Goal: Information Seeking & Learning: Learn about a topic

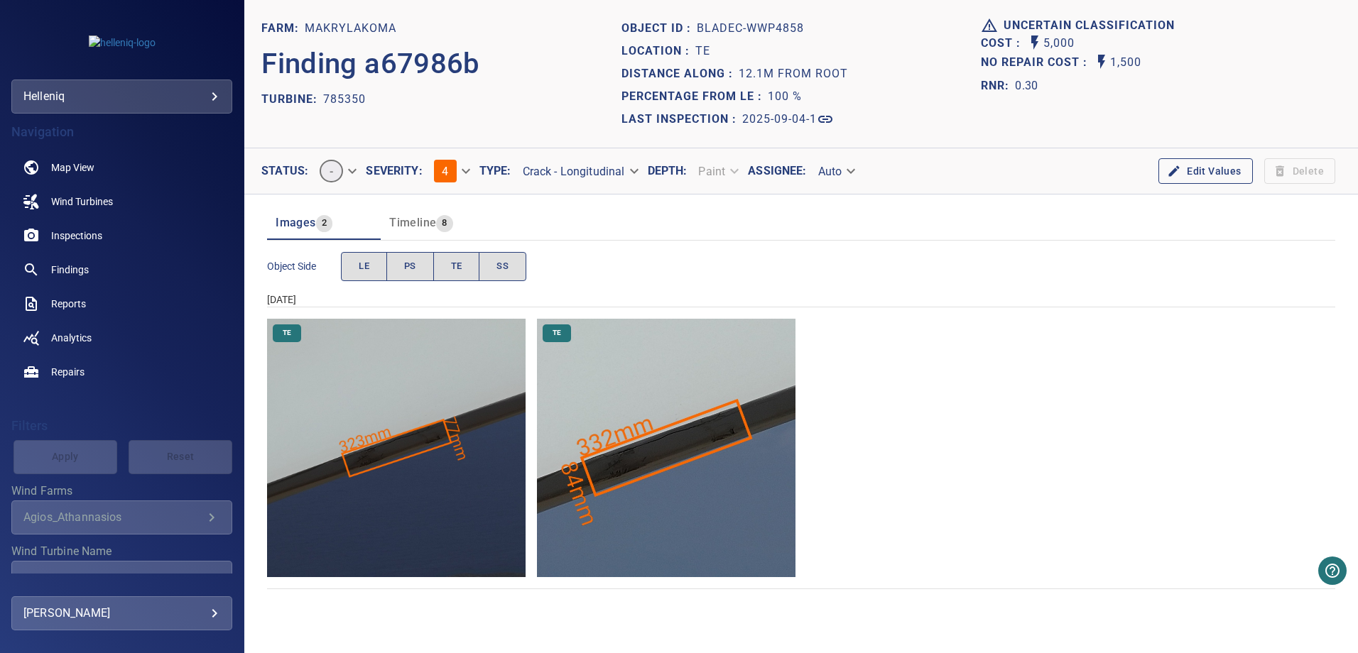
click at [434, 430] on img "Makrylakoma/785350/2025-09-04-1/2025-09-04-3/image29wp32.jpg" at bounding box center [396, 448] width 259 height 259
click at [652, 460] on img "Makrylakoma/785350/2025-09-04-1/2025-09-04-3/image30wp33.jpg" at bounding box center [666, 448] width 259 height 259
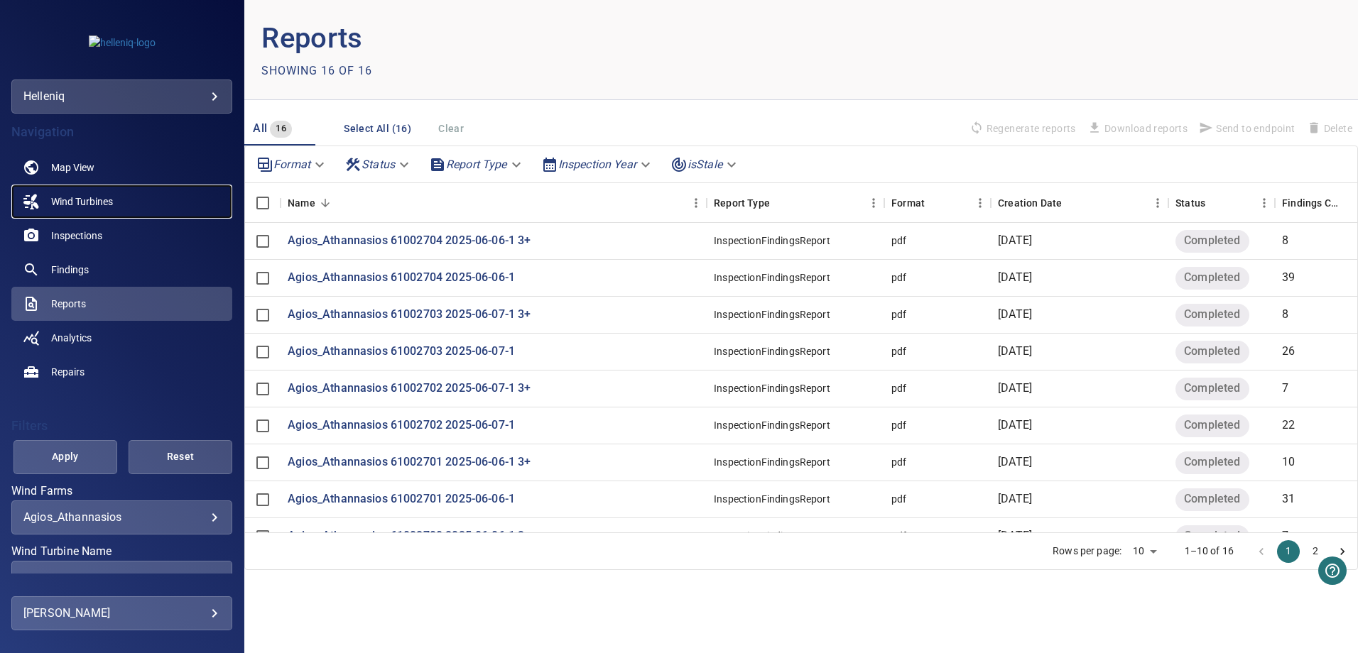
click at [72, 200] on span "Wind Turbines" at bounding box center [82, 202] width 62 height 14
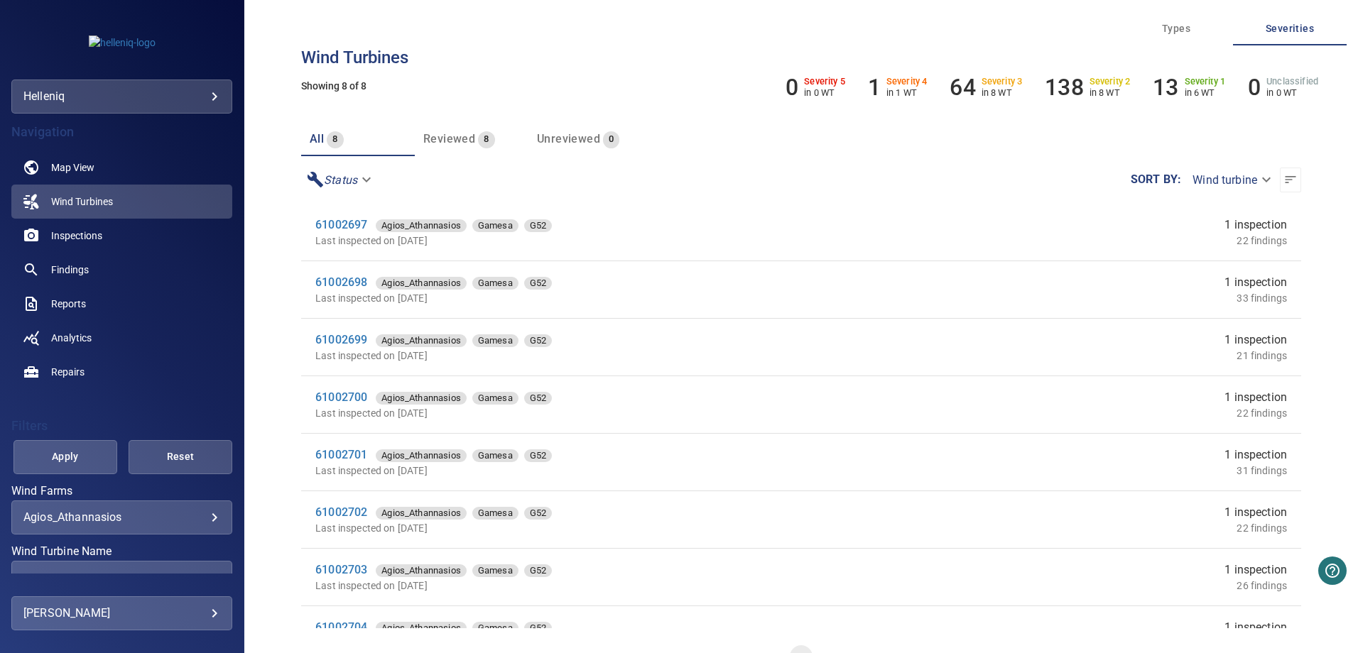
click at [179, 101] on body "**********" at bounding box center [679, 326] width 1358 height 653
click at [171, 99] on div at bounding box center [679, 326] width 1358 height 653
click at [902, 91] on p "in 1 WT" at bounding box center [906, 92] width 41 height 11
click at [868, 87] on h6 "1" at bounding box center [874, 87] width 13 height 27
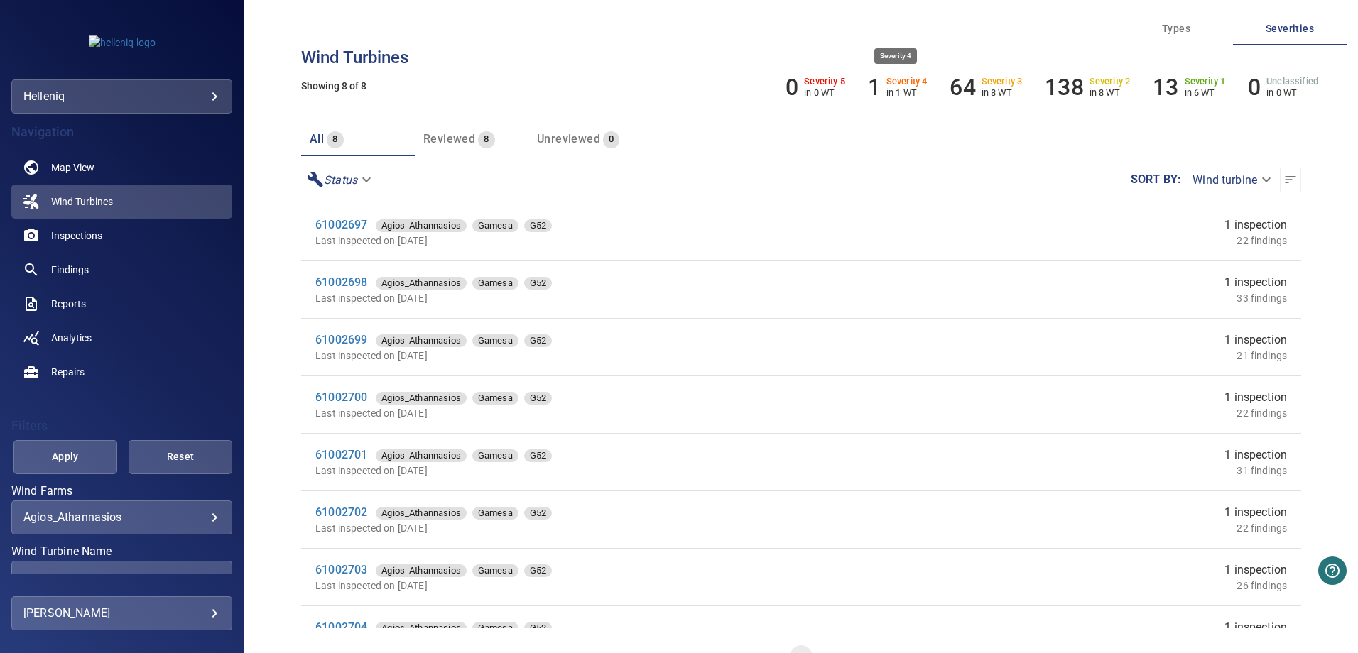
click at [868, 90] on h6 "1" at bounding box center [874, 87] width 13 height 27
click at [864, 87] on ul "0 Severity 5 in 0 WT 1 Severity 4 in 1 WT 64 Severity 3 in 8 WT 138 Severity 2 …" at bounding box center [1051, 87] width 555 height 27
click at [887, 82] on h6 "Severity 4" at bounding box center [906, 82] width 41 height 10
click at [72, 266] on span "Findings" at bounding box center [70, 270] width 38 height 14
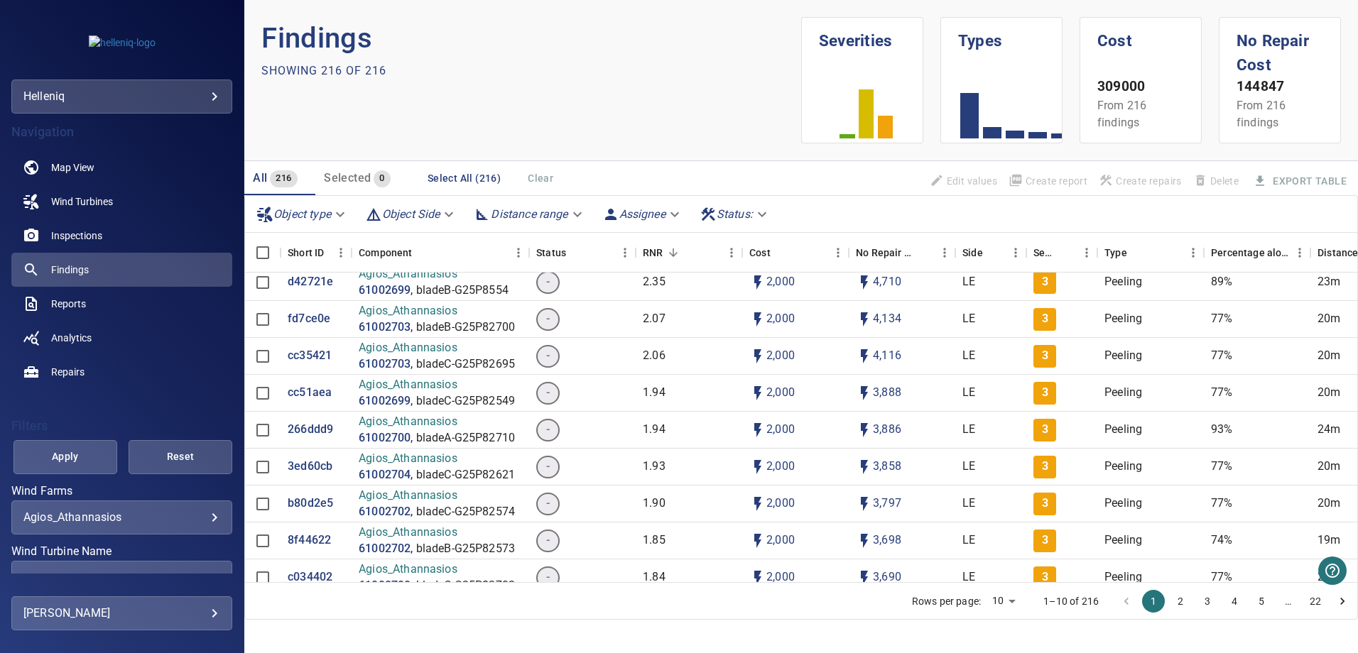
scroll to position [71, 0]
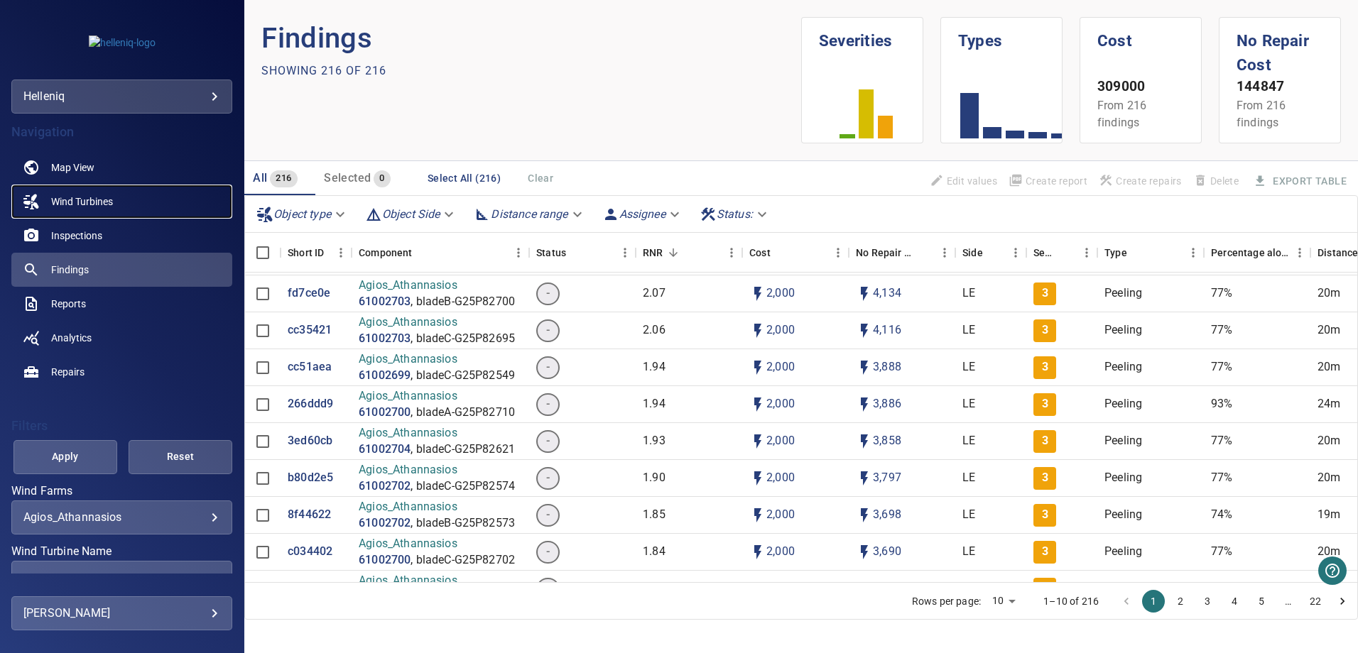
click at [75, 200] on span "Wind Turbines" at bounding box center [82, 202] width 62 height 14
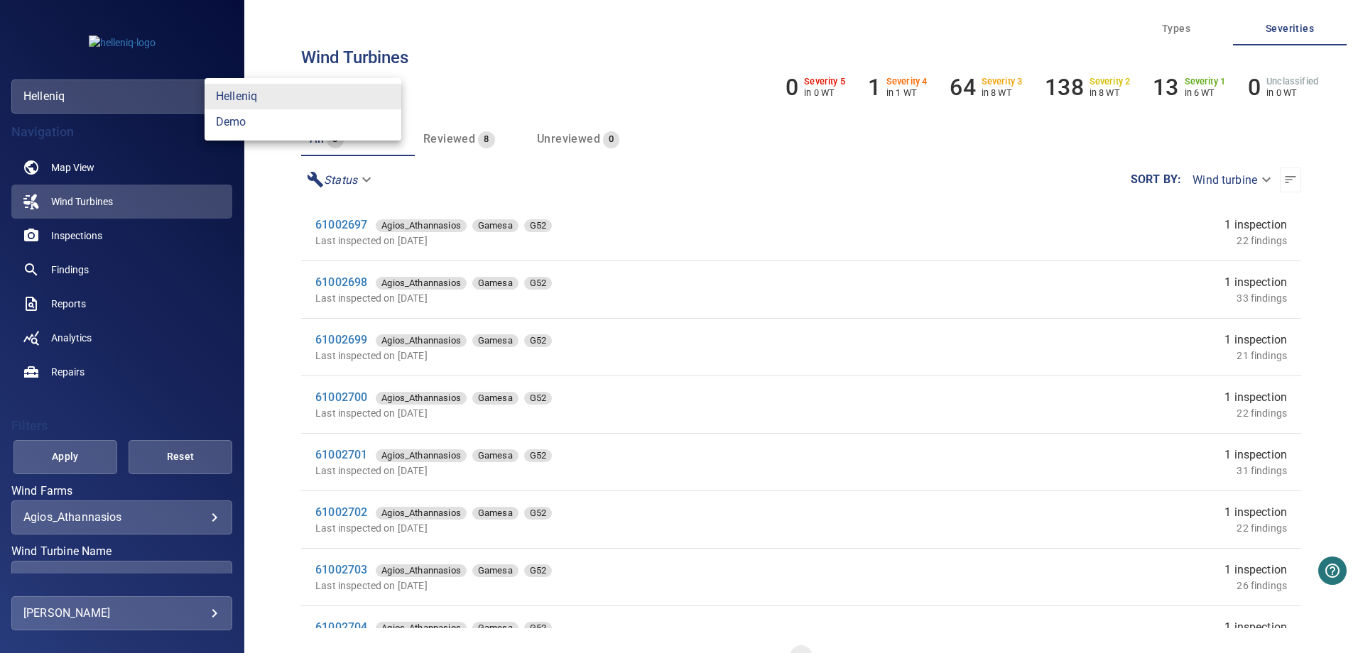
click at [48, 94] on body "**********" at bounding box center [679, 326] width 1358 height 653
click at [231, 95] on link "helleniq" at bounding box center [303, 97] width 197 height 26
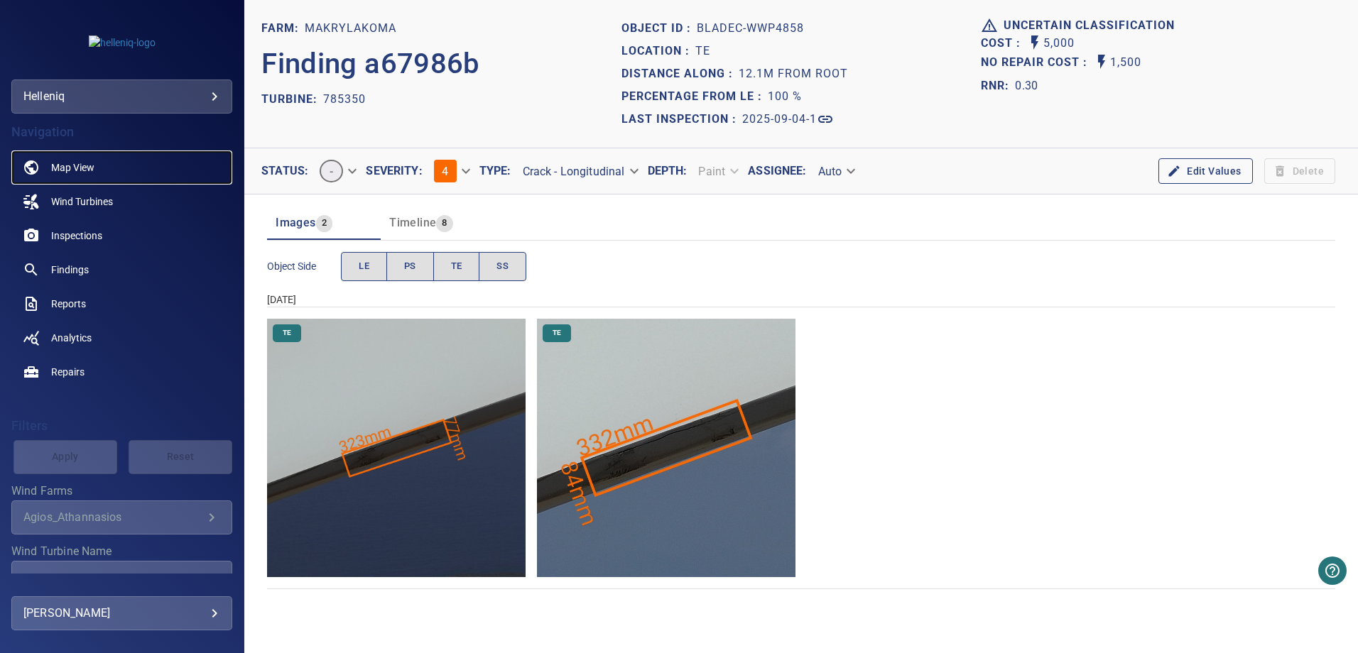
click at [83, 162] on span "Map View" at bounding box center [72, 168] width 43 height 14
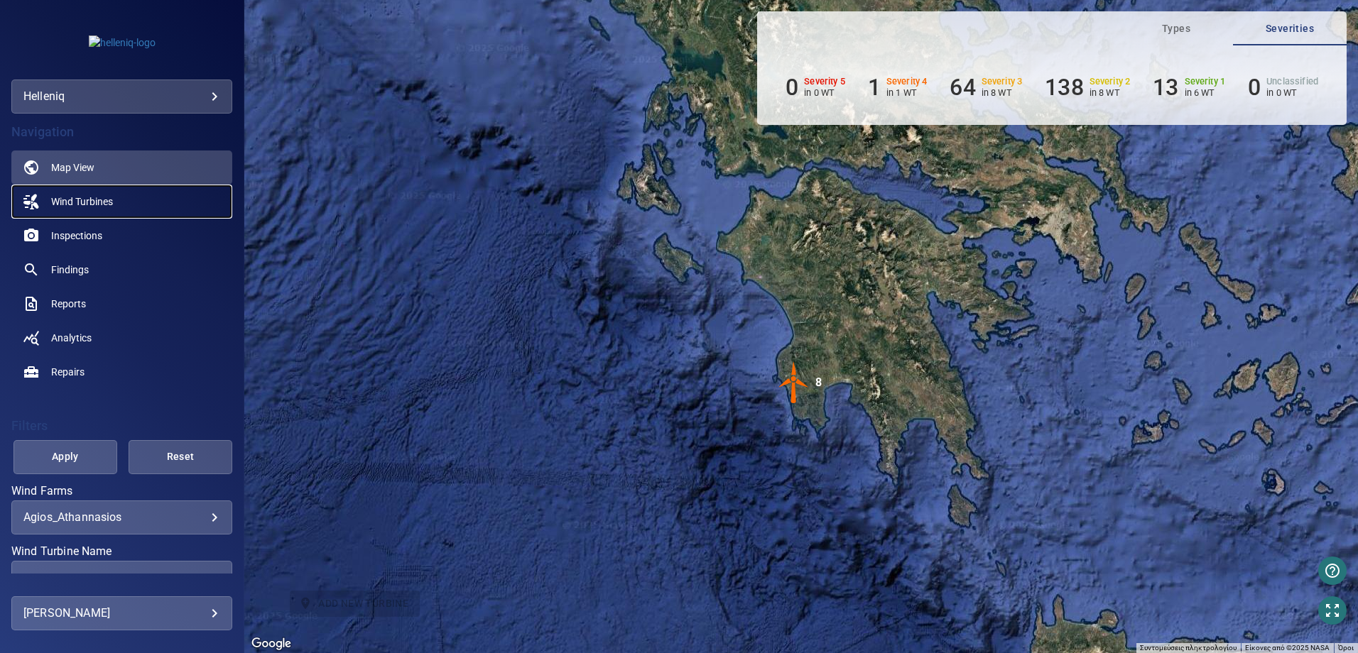
click at [71, 205] on span "Wind Turbines" at bounding box center [82, 202] width 62 height 14
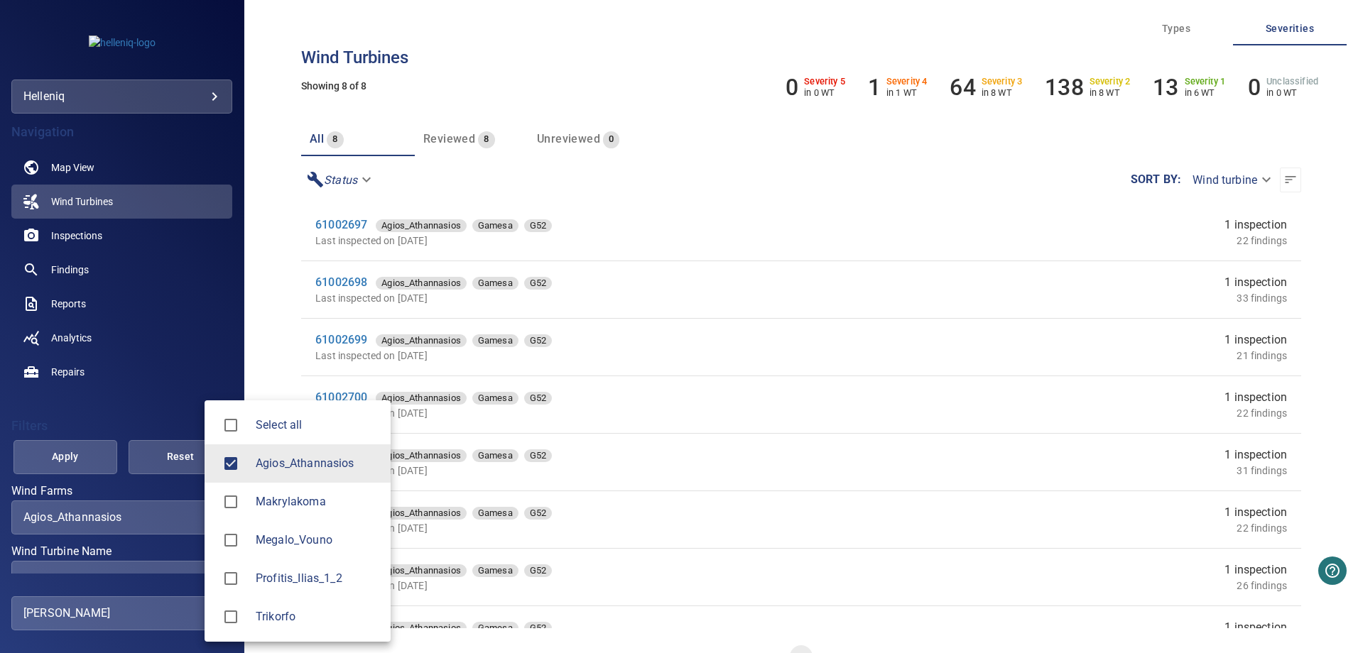
click at [163, 518] on body "**********" at bounding box center [679, 326] width 1358 height 653
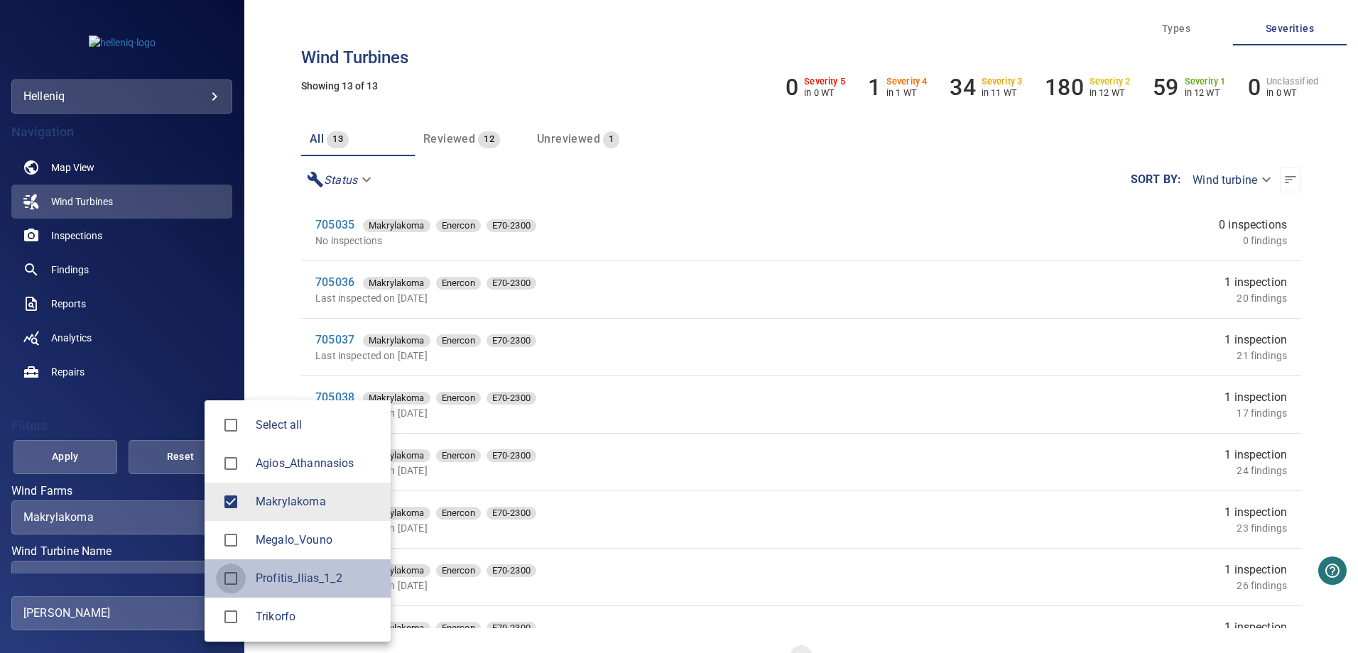
type input "**********"
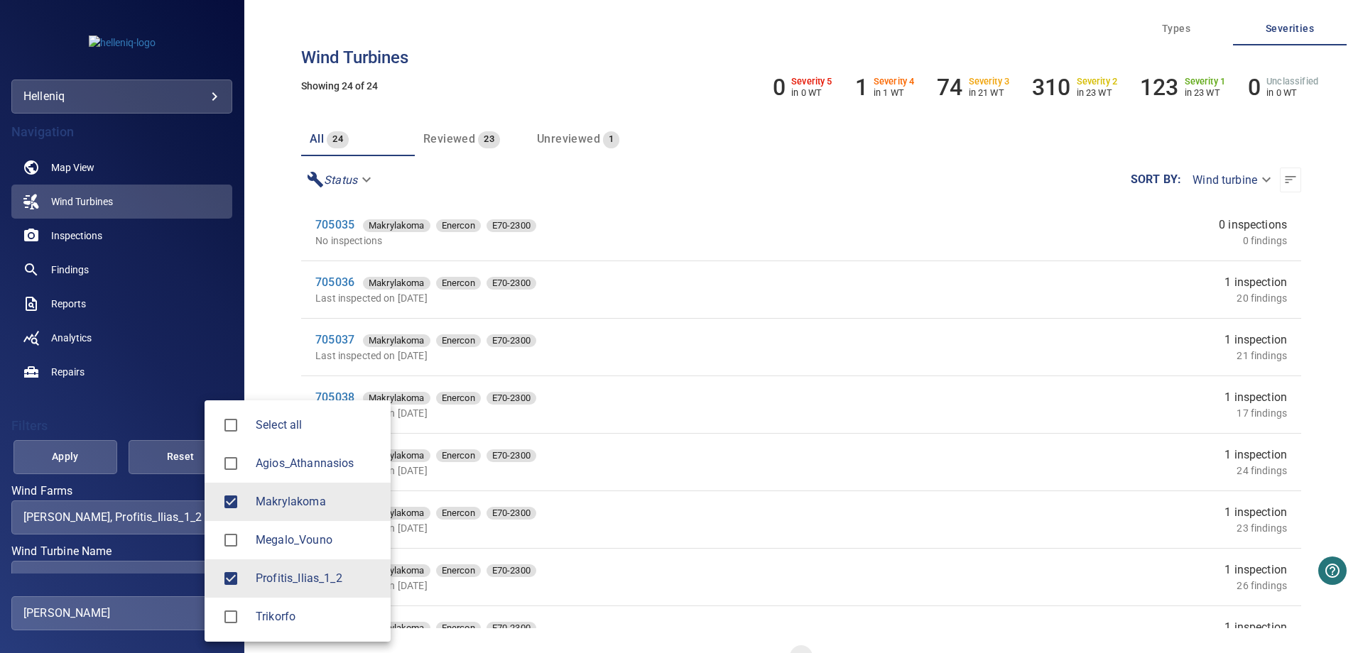
click at [758, 125] on div at bounding box center [679, 326] width 1358 height 653
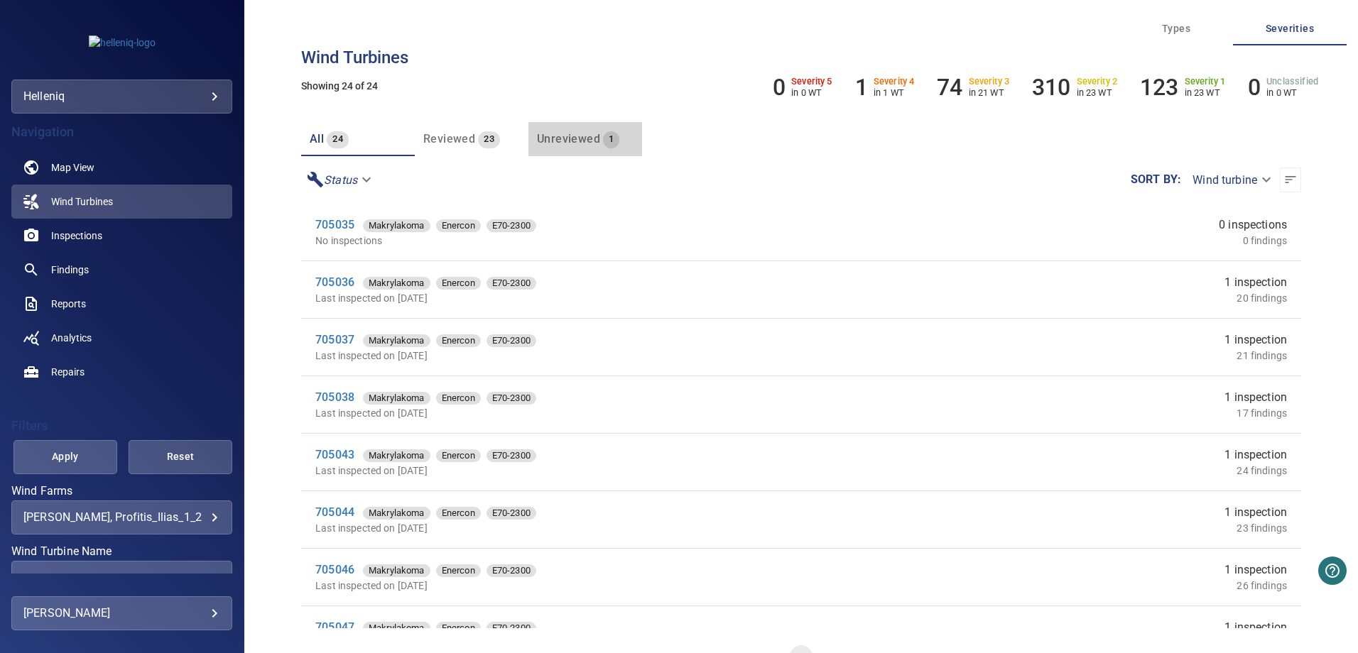
click at [580, 139] on span "Unreviewed" at bounding box center [568, 138] width 63 height 13
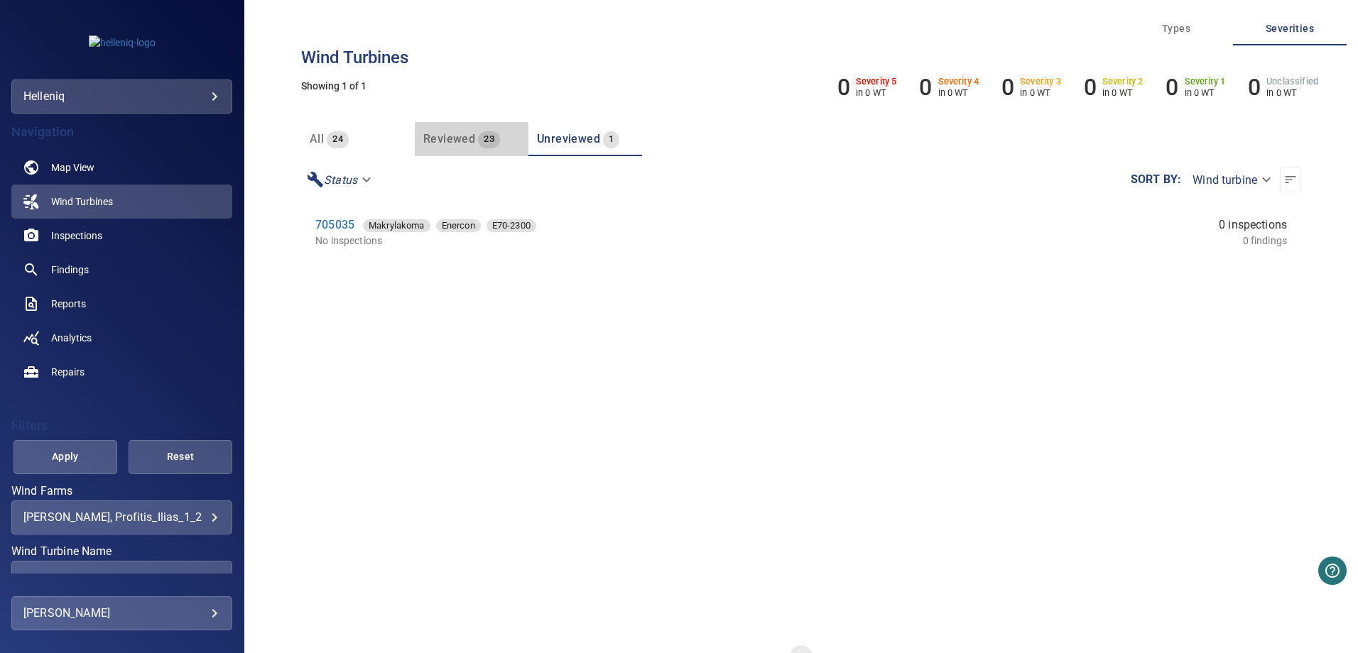
click at [445, 142] on span "Reviewed" at bounding box center [449, 138] width 52 height 13
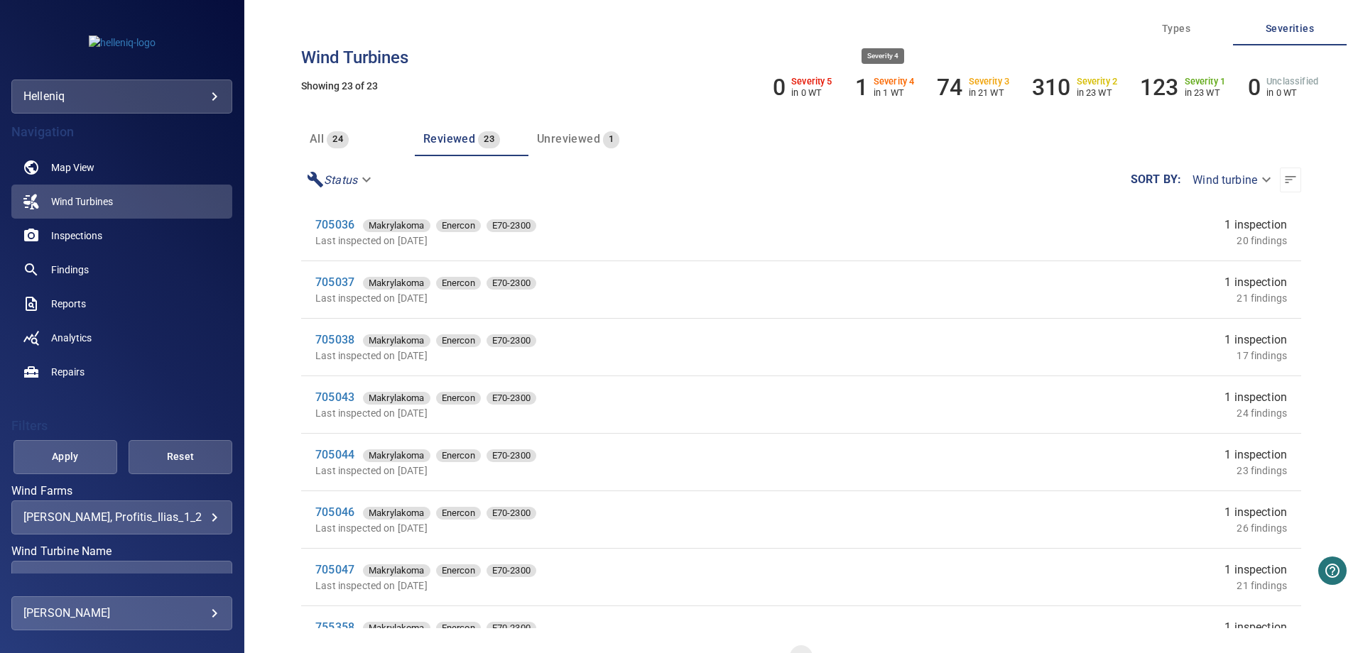
click at [858, 87] on h6 "1" at bounding box center [861, 87] width 13 height 27
click at [1247, 175] on body "**********" at bounding box center [679, 326] width 1358 height 653
click at [1148, 221] on div at bounding box center [679, 326] width 1358 height 653
click at [1286, 176] on icon "button" at bounding box center [1291, 180] width 14 height 14
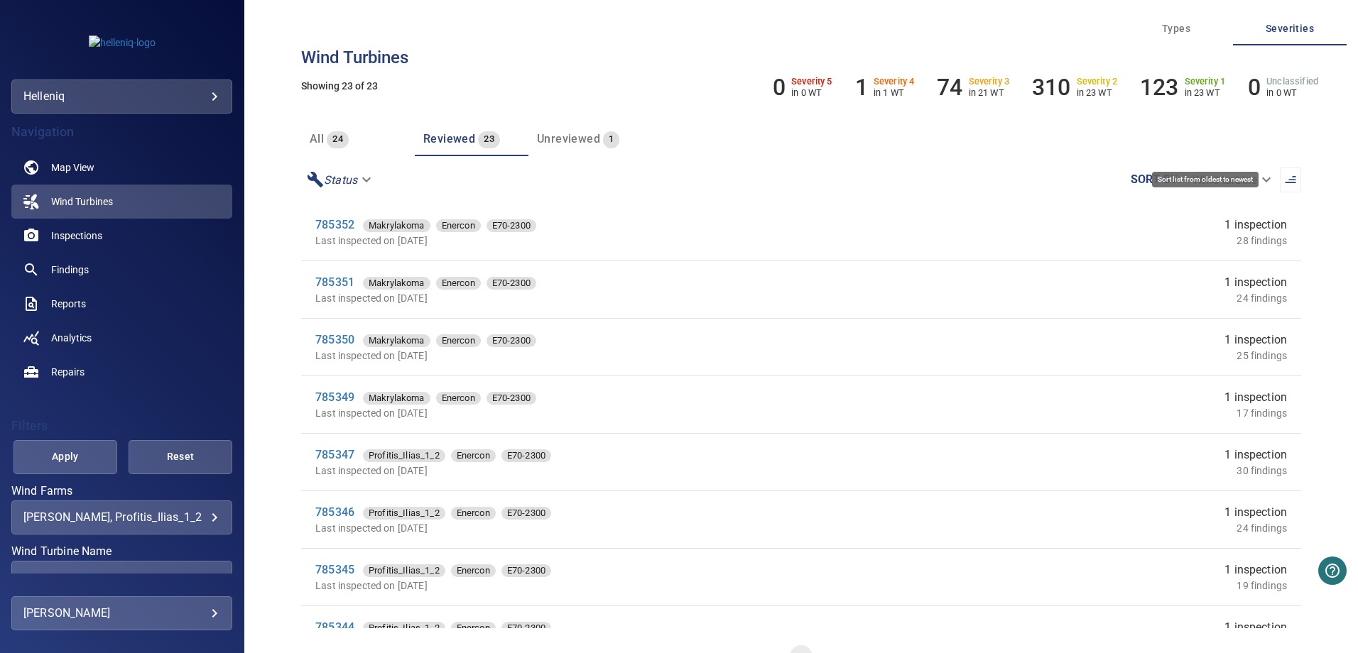
click at [1286, 176] on icon "button" at bounding box center [1291, 180] width 14 height 14
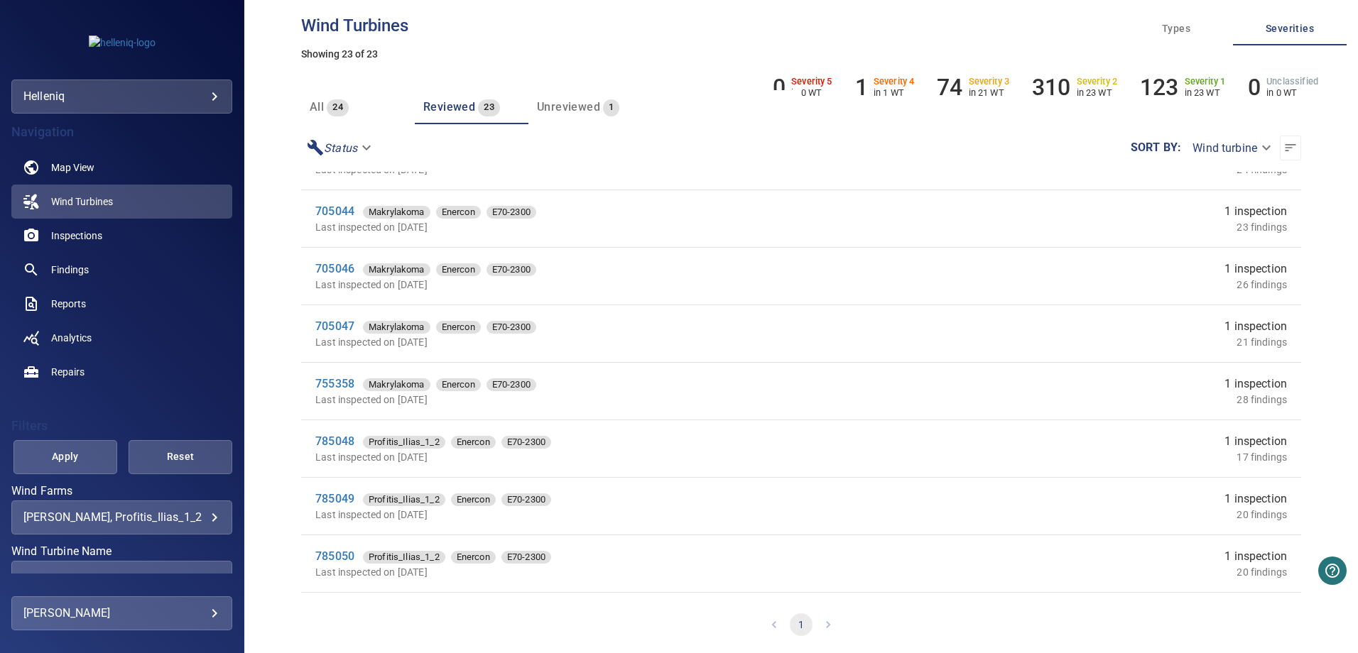
scroll to position [213, 0]
click at [73, 269] on span "Findings" at bounding box center [70, 270] width 38 height 14
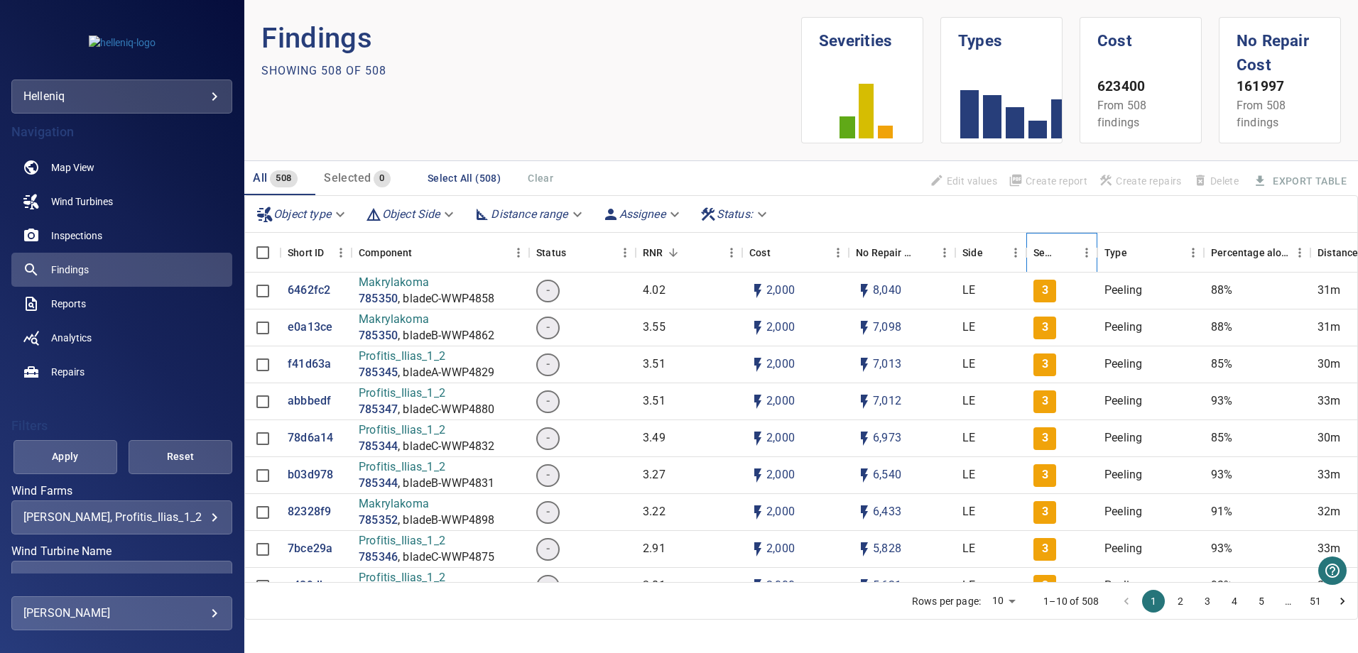
click at [1053, 251] on div "Severity" at bounding box center [1044, 253] width 23 height 40
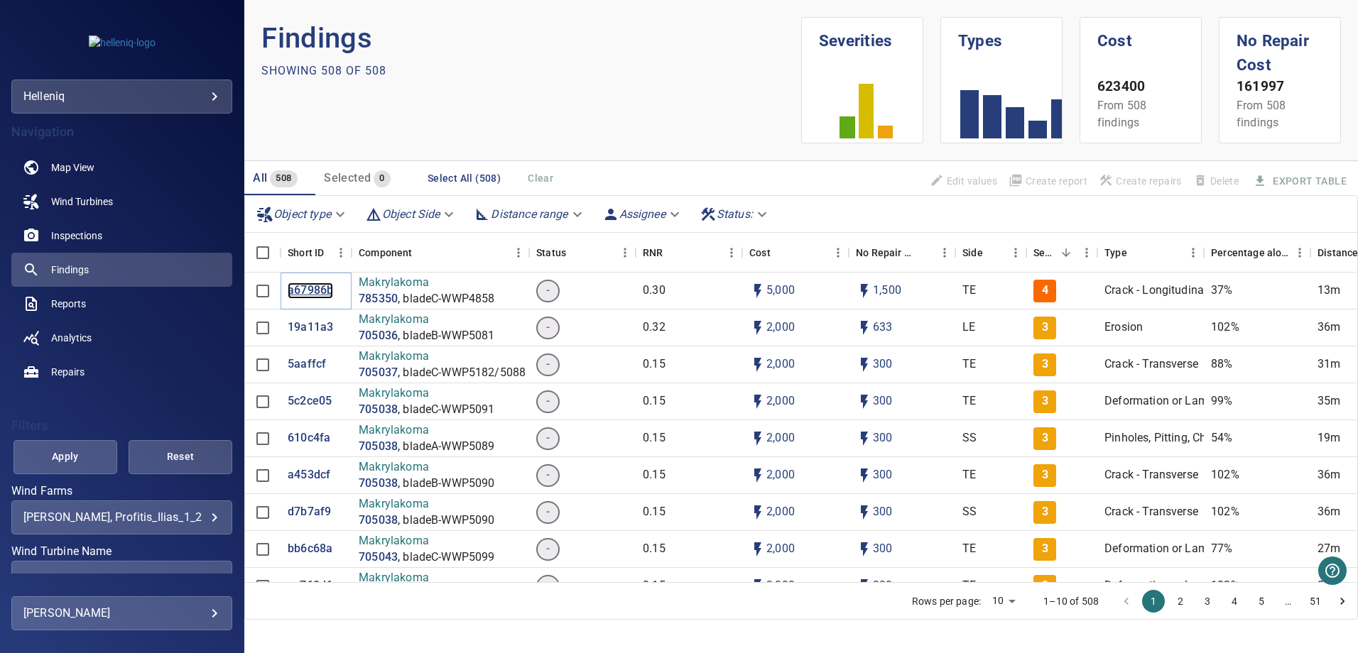
click at [315, 289] on p "a67986b" at bounding box center [310, 291] width 45 height 16
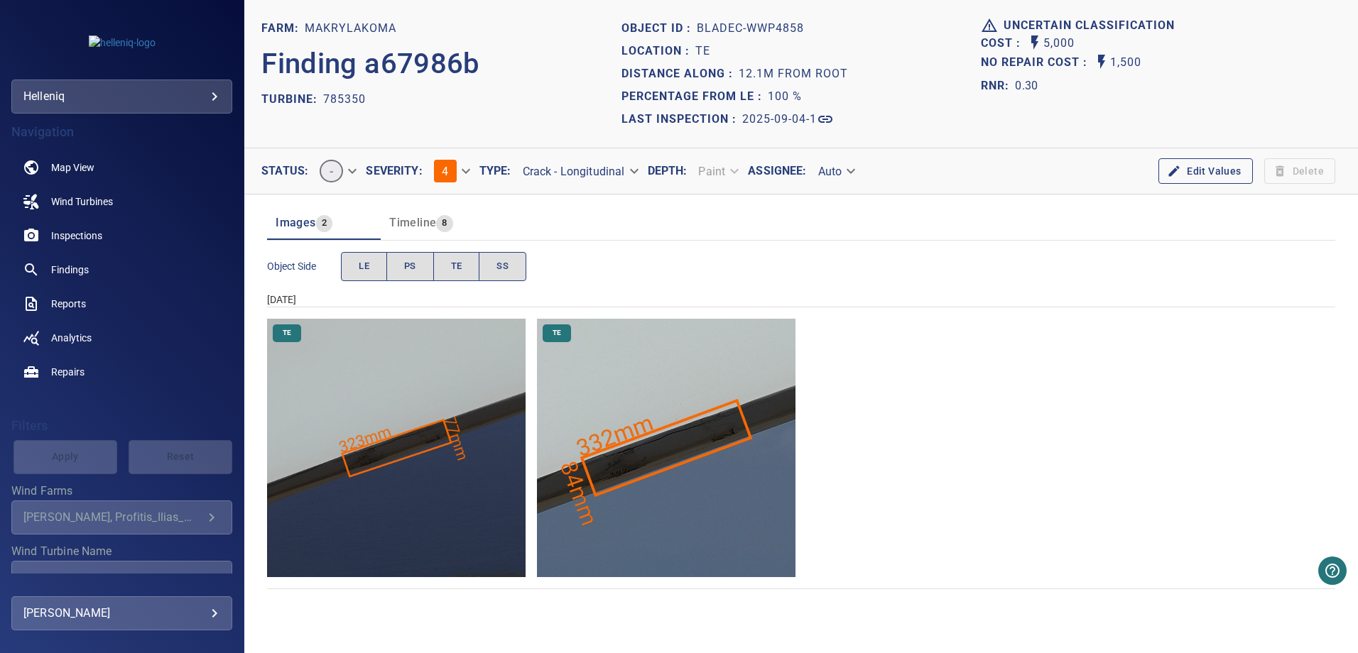
click at [644, 454] on img "Makrylakoma/785350/2025-09-04-1/2025-09-04-3/image30wp33.jpg" at bounding box center [666, 448] width 259 height 259
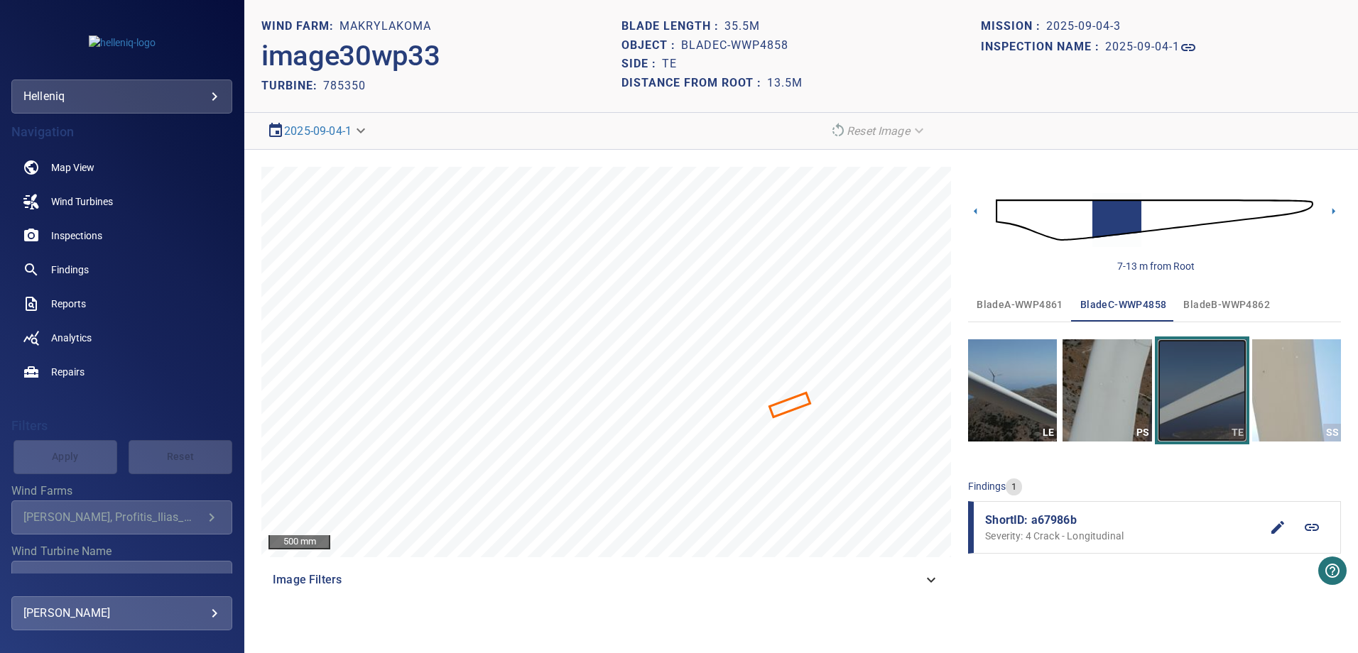
click at [1221, 409] on img "button" at bounding box center [1202, 391] width 89 height 102
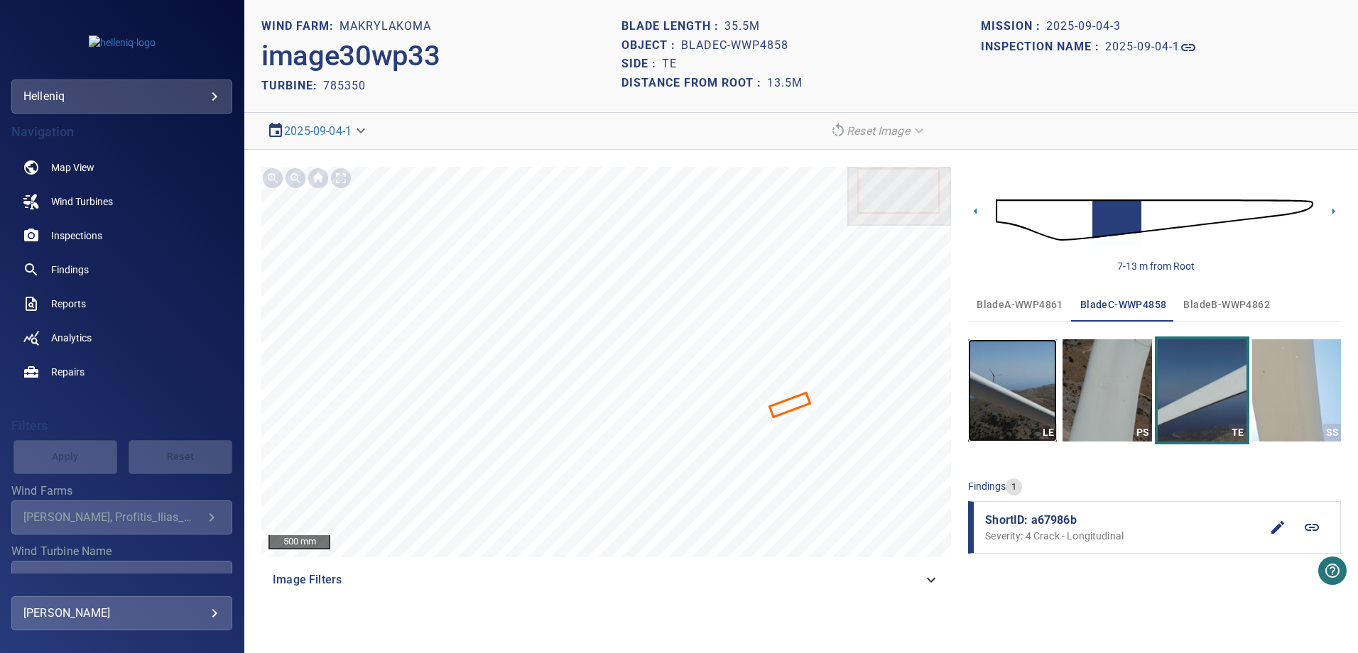
click at [1018, 418] on img "button" at bounding box center [1012, 391] width 89 height 102
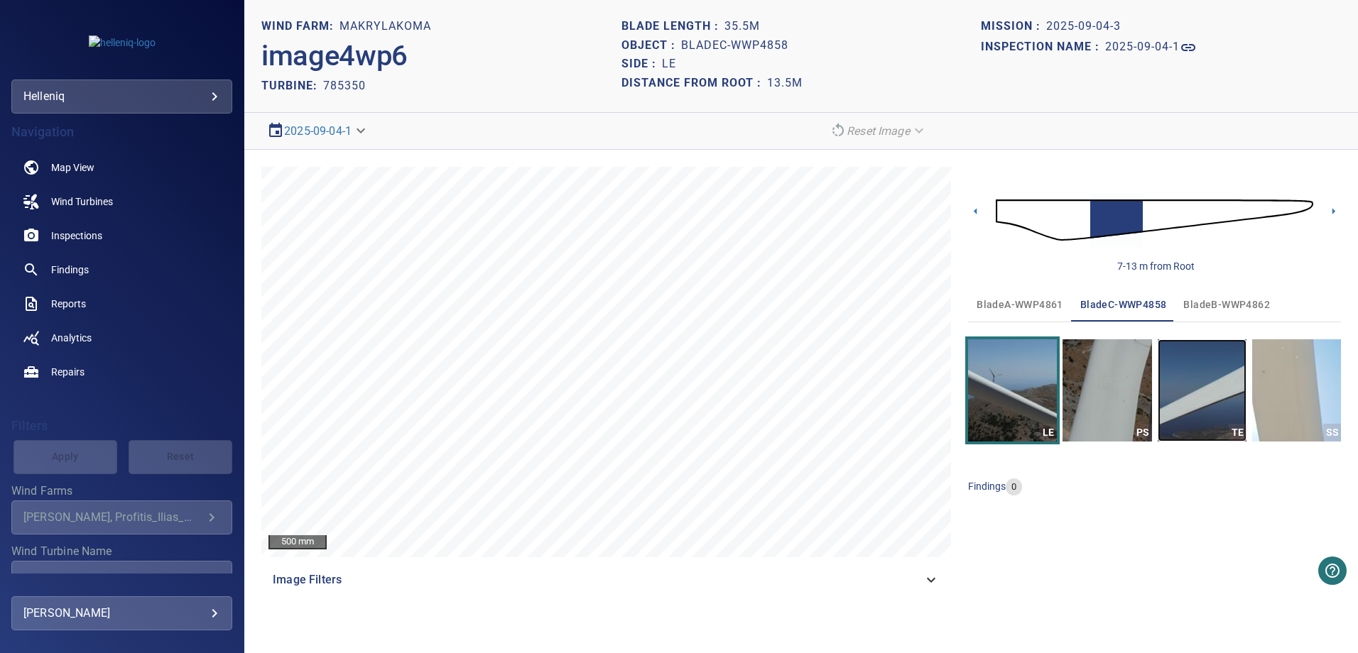
click at [1217, 418] on img "button" at bounding box center [1202, 391] width 89 height 102
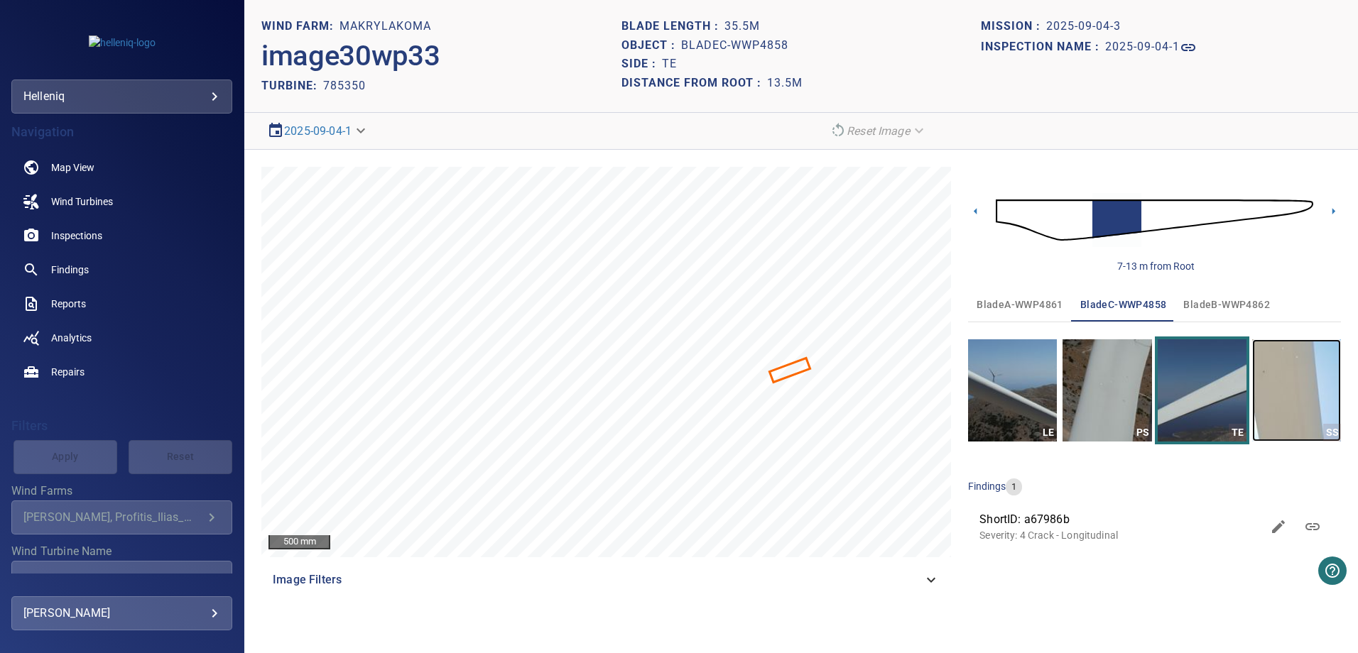
click at [1276, 408] on img "button" at bounding box center [1296, 391] width 89 height 102
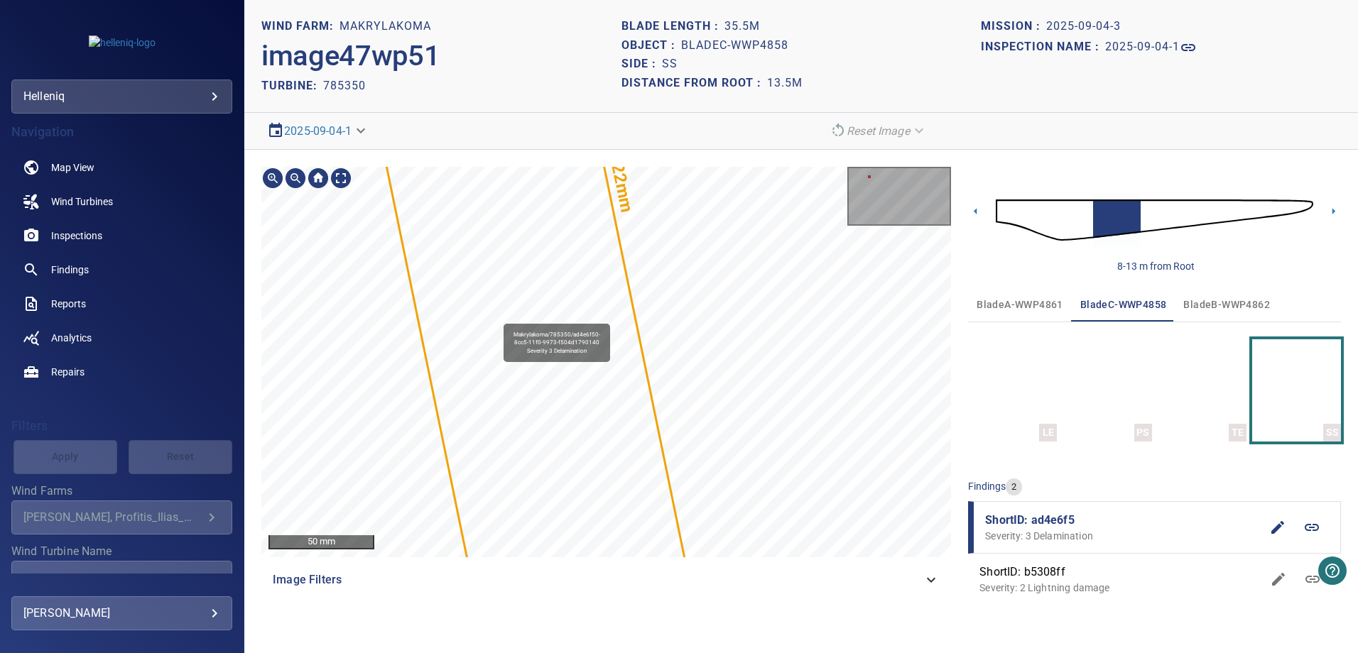
click at [649, 379] on div "422mm 113mm Makrylakoma/785350/ad4e6f50-8cc5-11f0-9973-f504d1790140 Severity 3 …" at bounding box center [606, 362] width 690 height 391
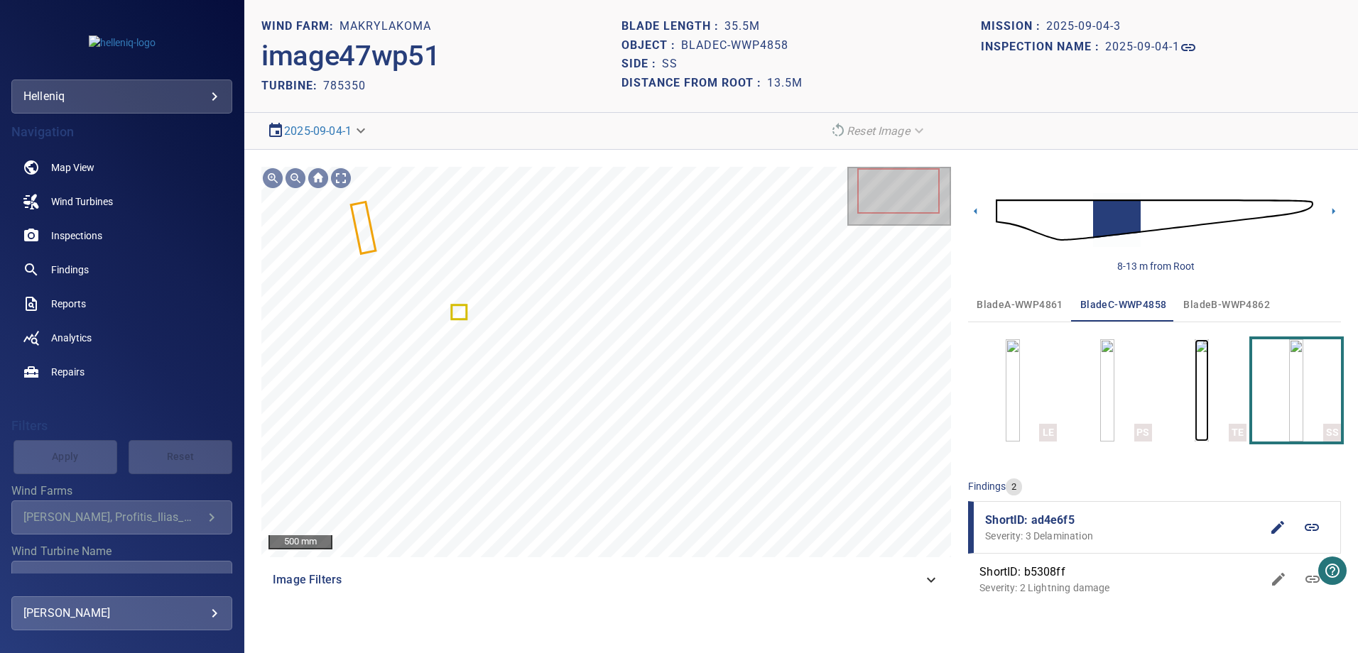
click at [1208, 400] on img "button" at bounding box center [1202, 391] width 14 height 102
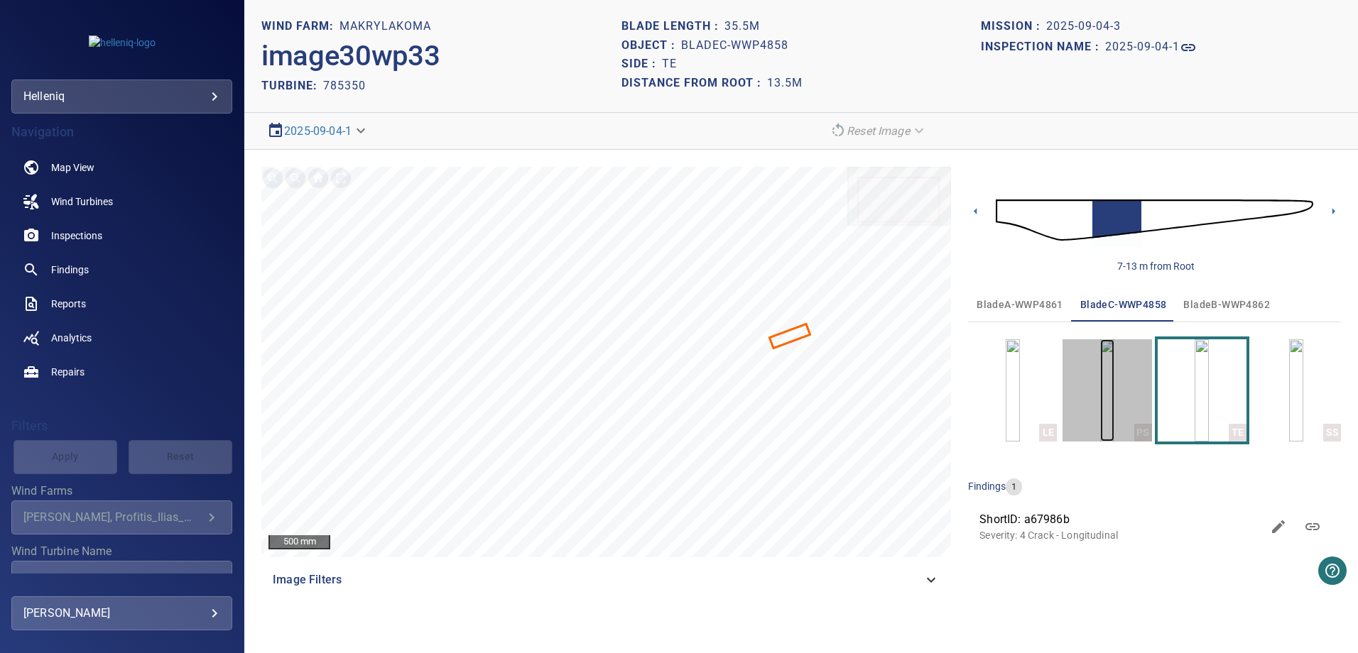
click at [1100, 408] on img "button" at bounding box center [1107, 391] width 14 height 102
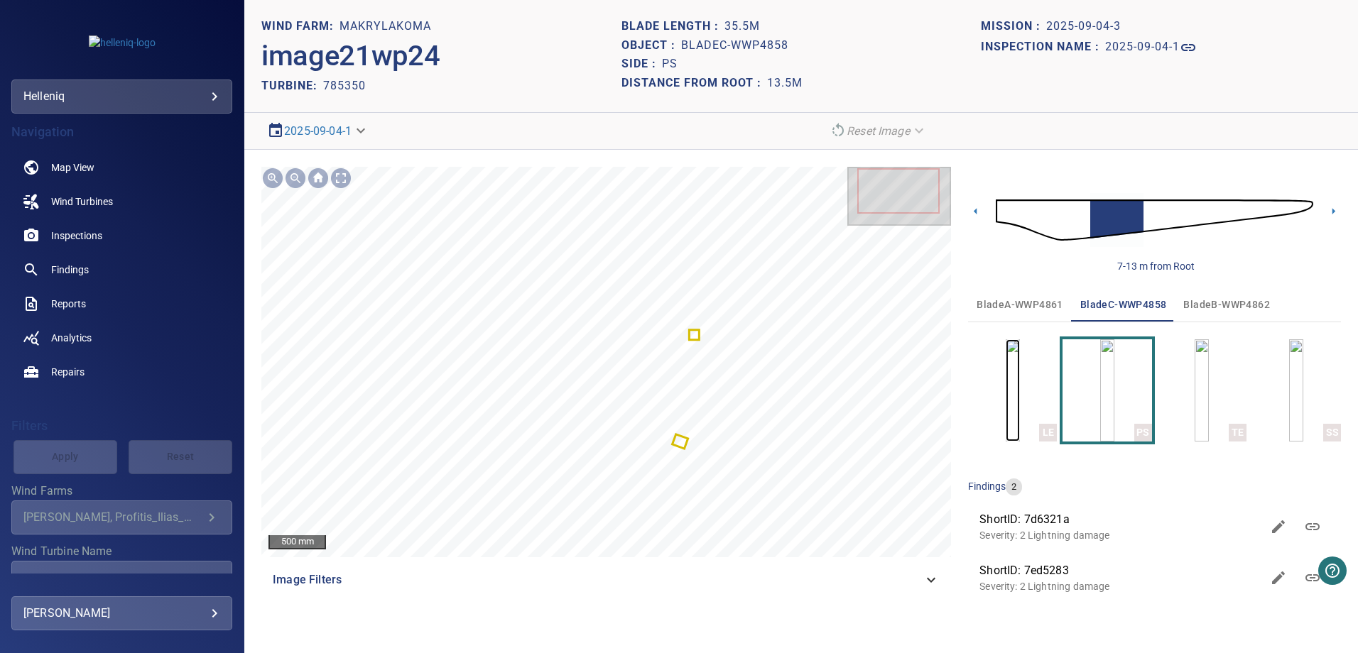
click at [1020, 408] on img "button" at bounding box center [1013, 391] width 14 height 102
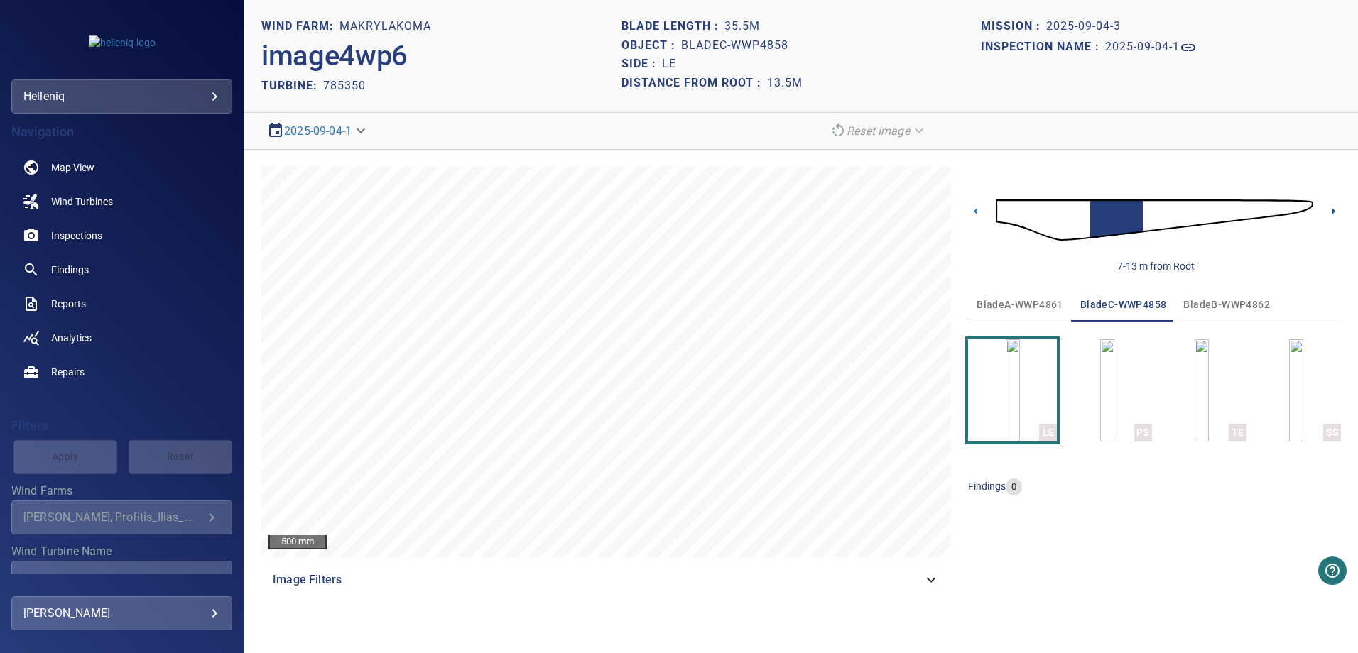
click at [1333, 209] on icon at bounding box center [1334, 211] width 3 height 6
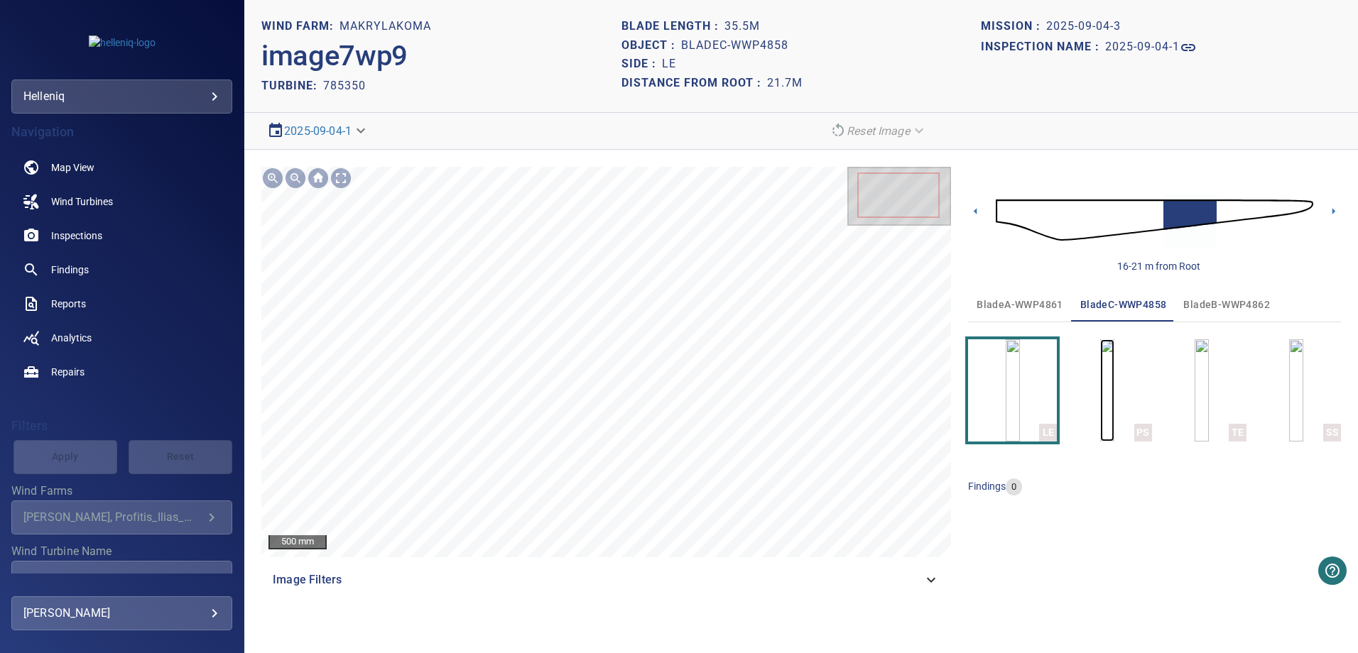
click at [1101, 403] on img "button" at bounding box center [1107, 391] width 14 height 102
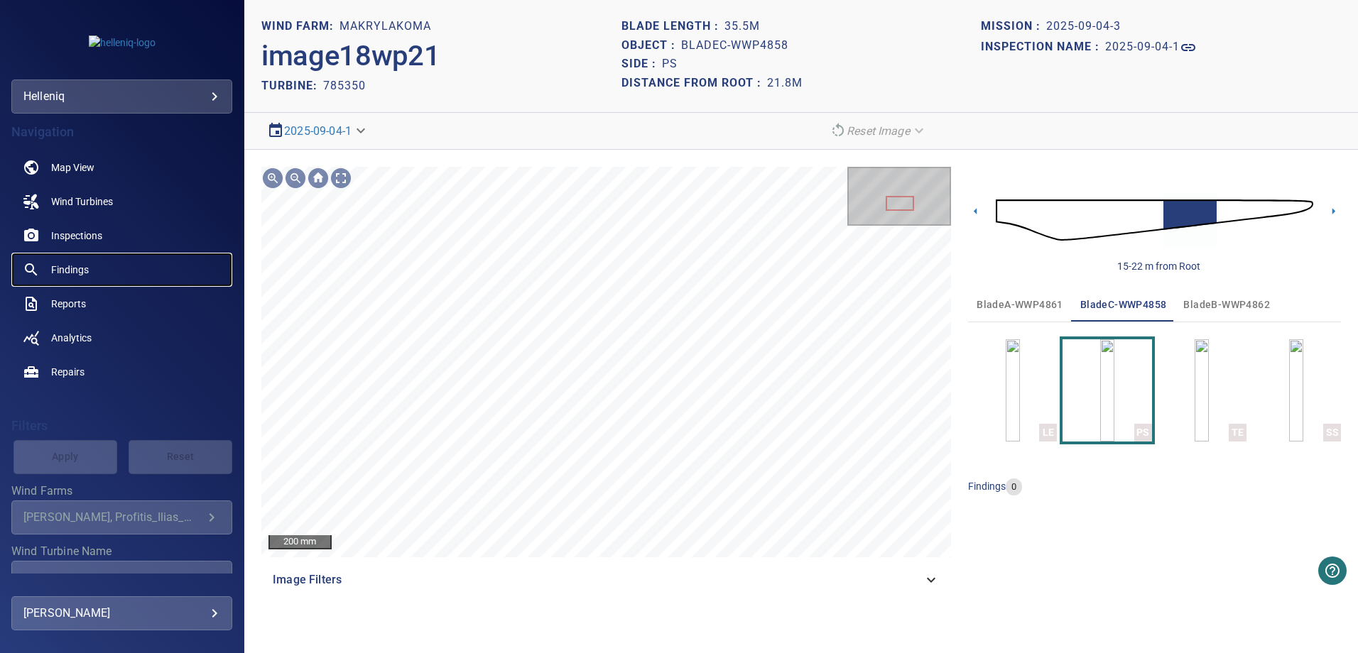
click at [74, 271] on span "Findings" at bounding box center [70, 270] width 38 height 14
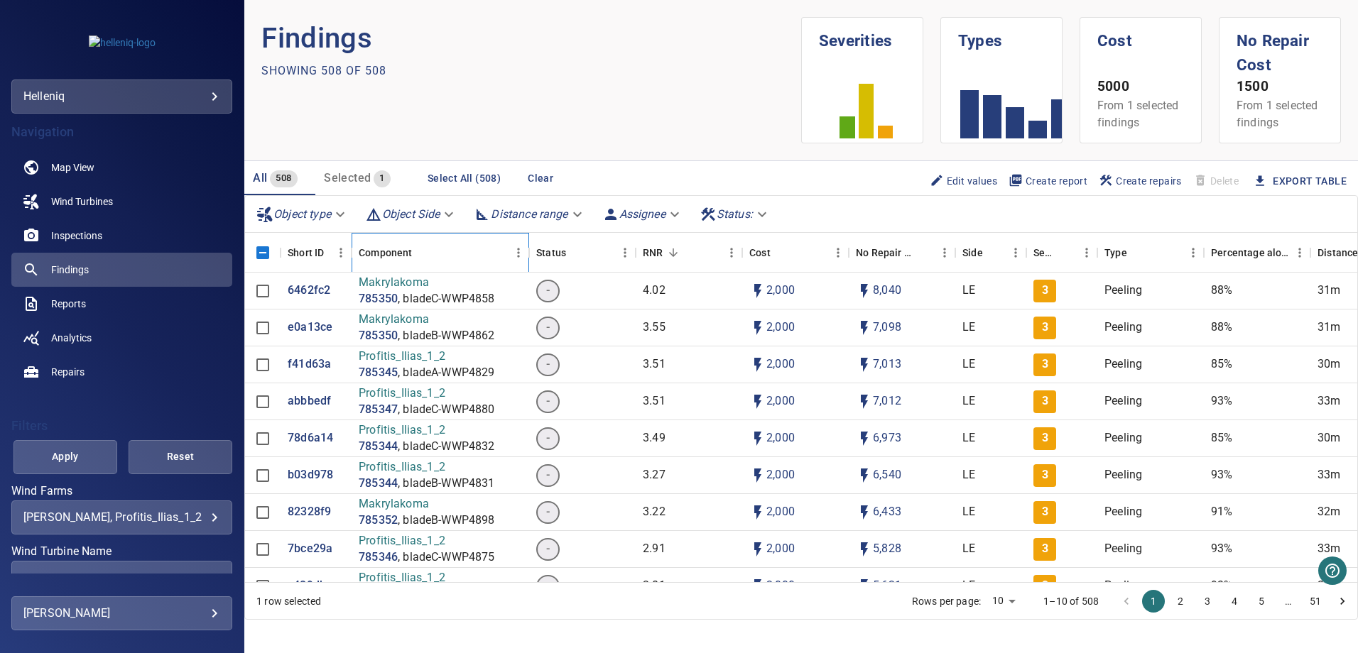
click at [396, 251] on div "Component" at bounding box center [385, 253] width 53 height 40
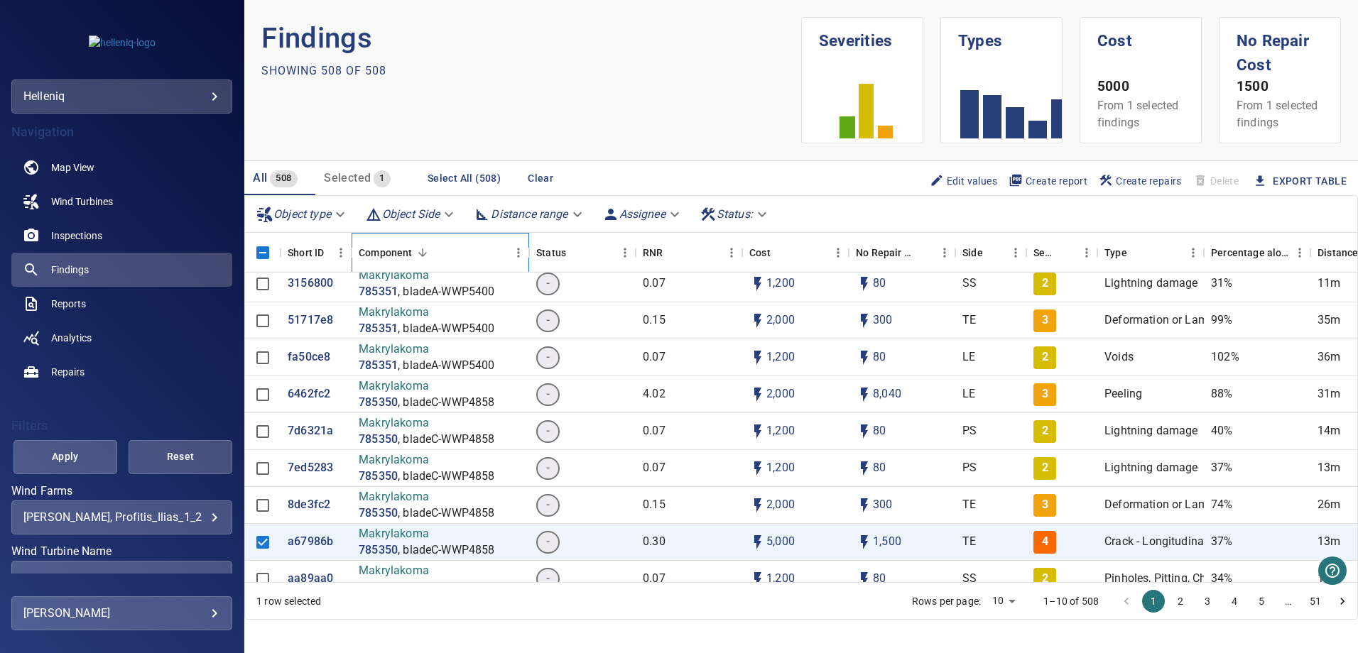
scroll to position [10483, 0]
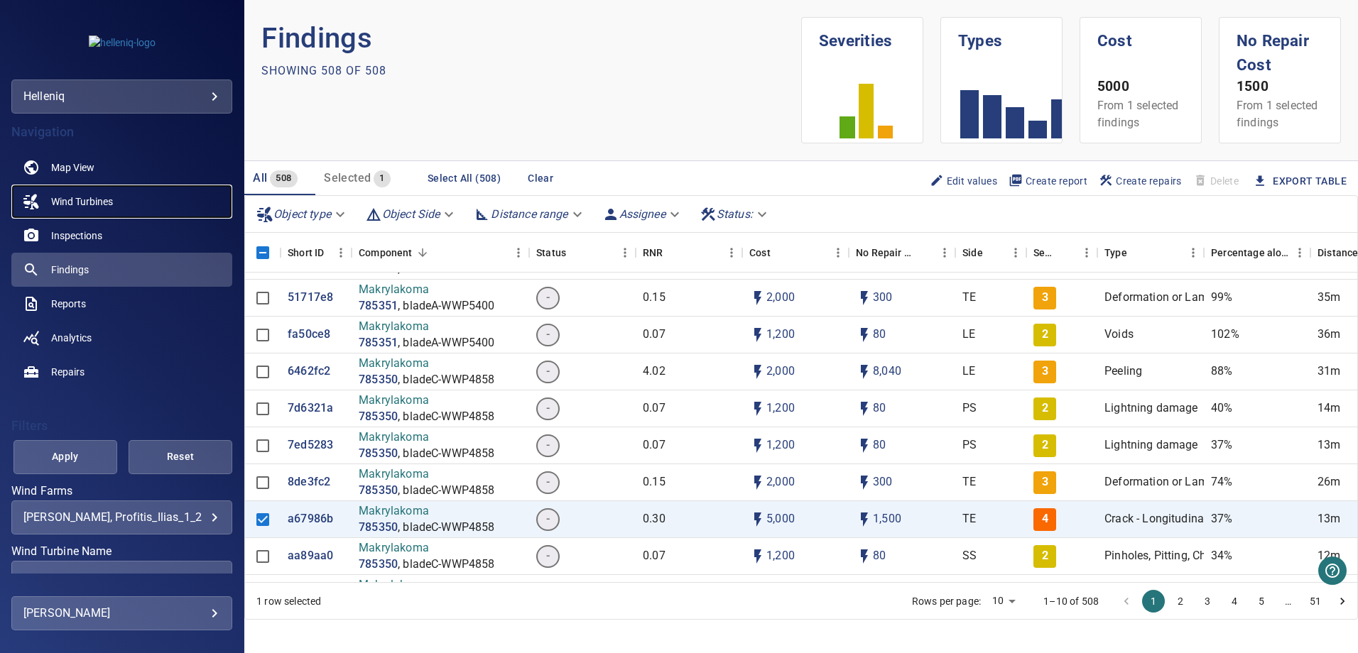
click at [82, 203] on span "Wind Turbines" at bounding box center [82, 202] width 62 height 14
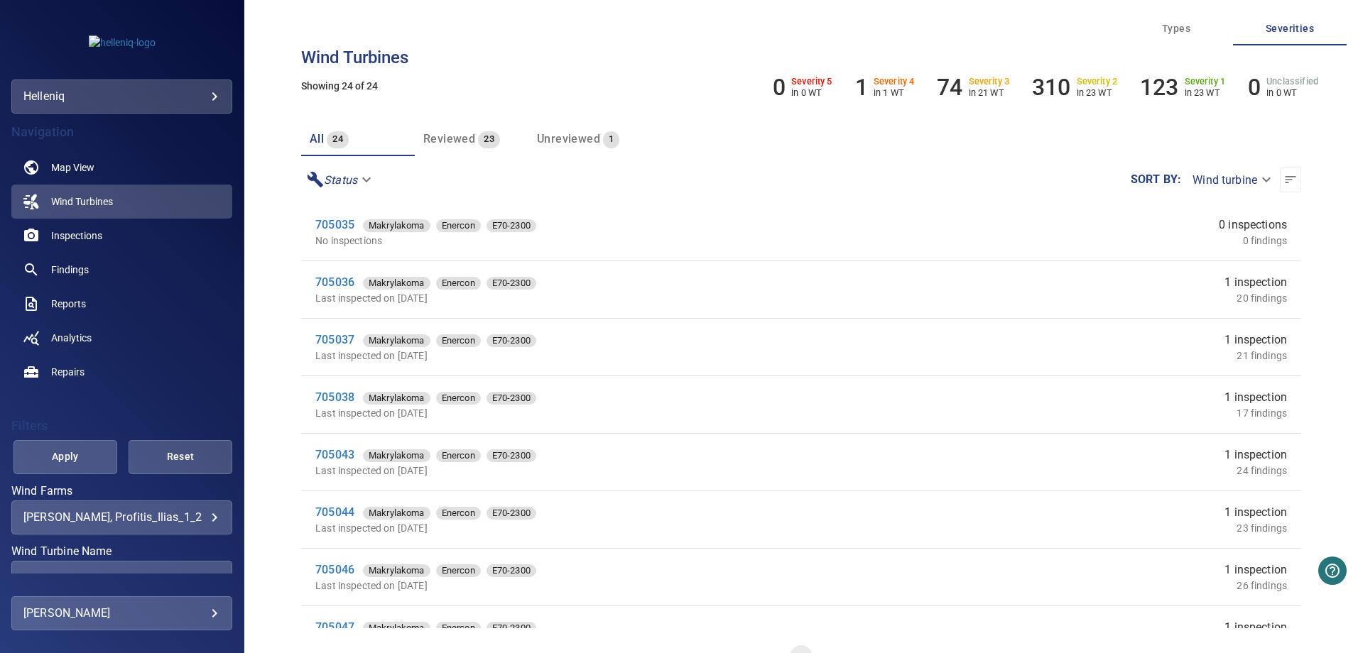
click at [1253, 179] on body "**********" at bounding box center [679, 326] width 1358 height 653
click at [1009, 208] on div at bounding box center [679, 326] width 1358 height 653
click at [327, 133] on span "24" at bounding box center [338, 139] width 22 height 16
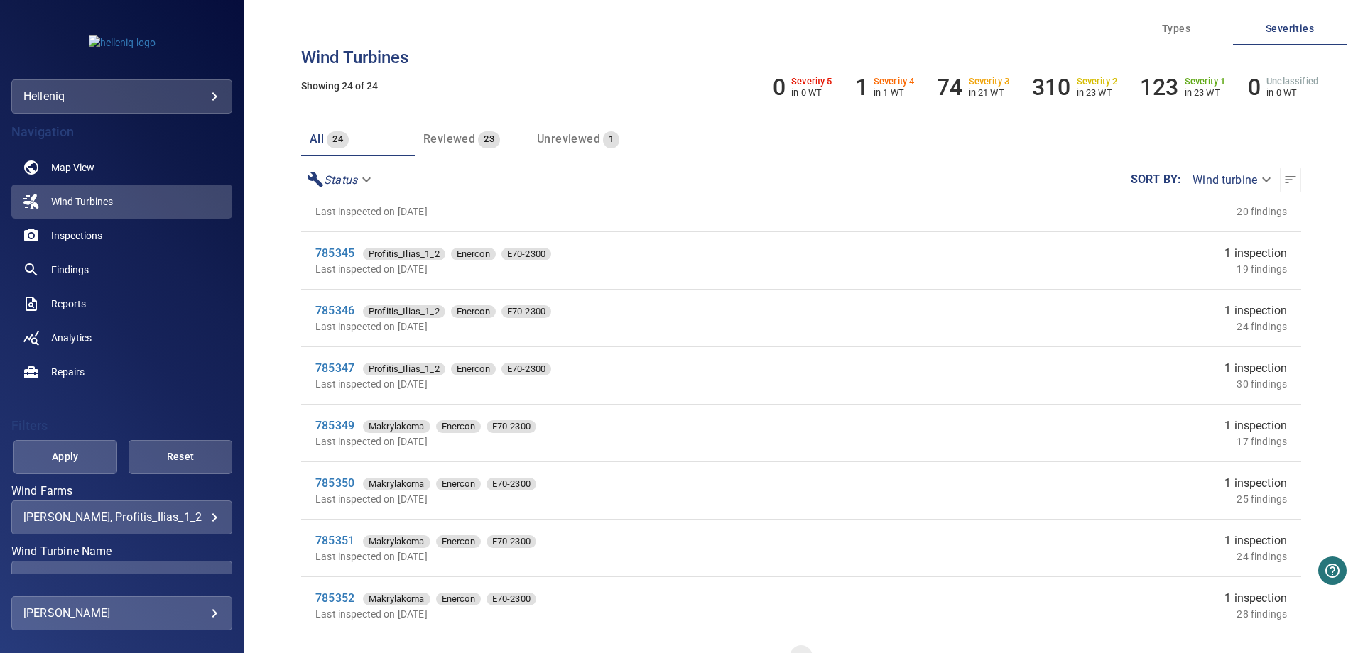
scroll to position [955, 0]
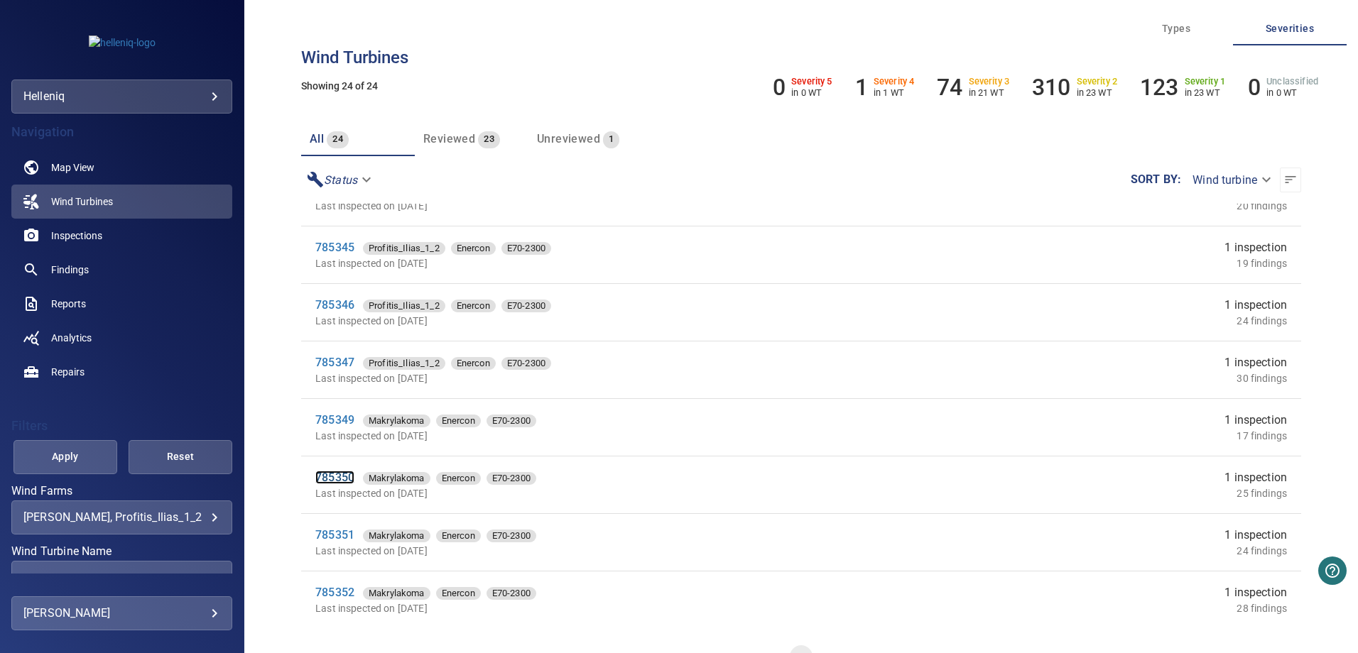
click at [338, 474] on link "785350" at bounding box center [334, 477] width 39 height 13
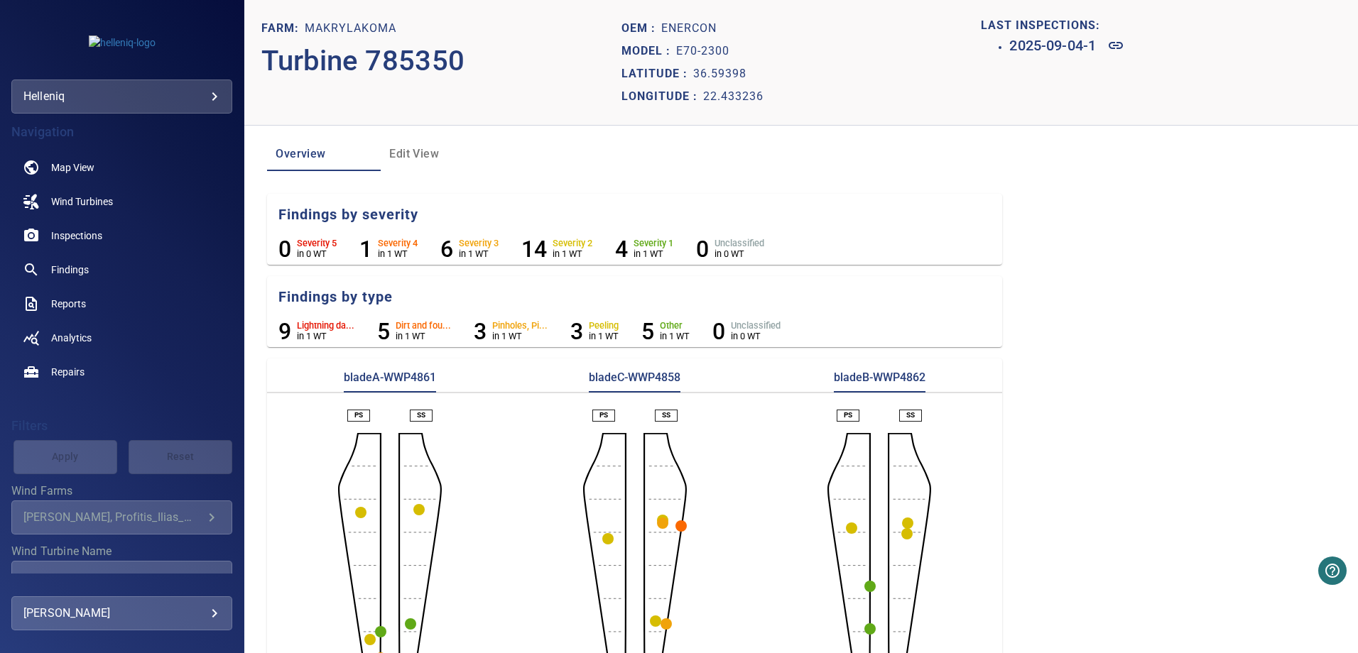
scroll to position [67, 0]
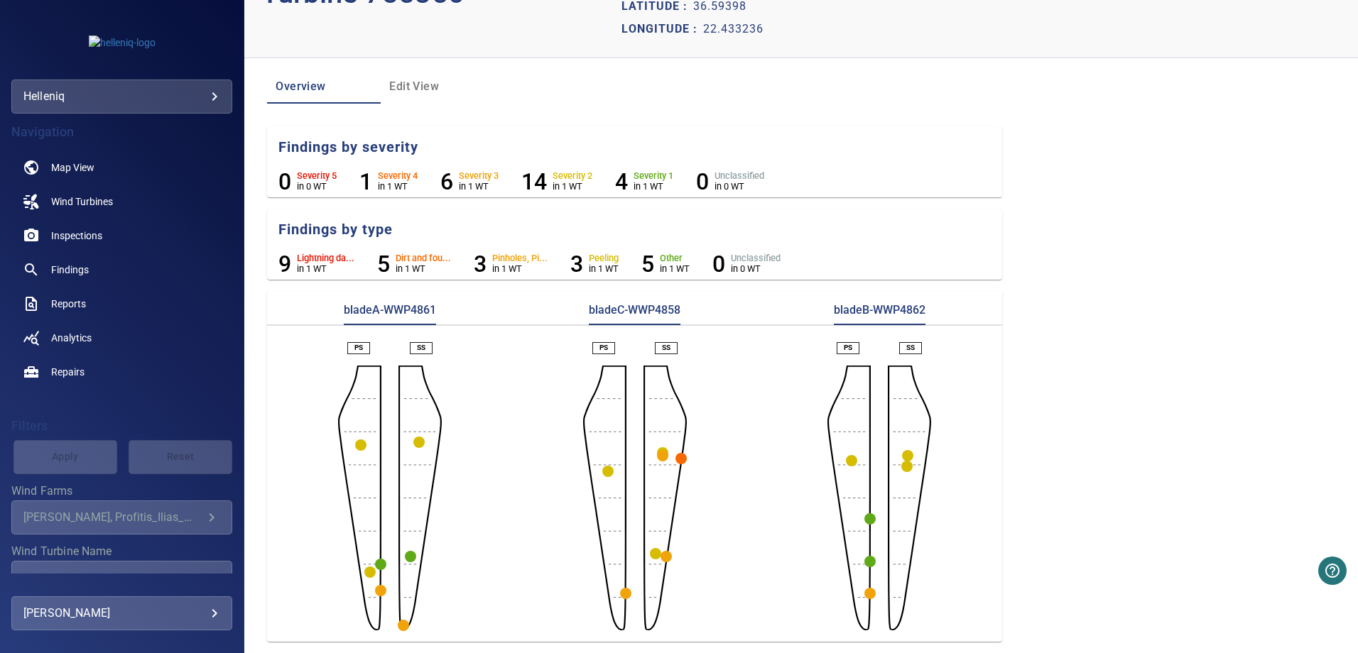
click at [678, 458] on circle "button" at bounding box center [680, 458] width 11 height 11
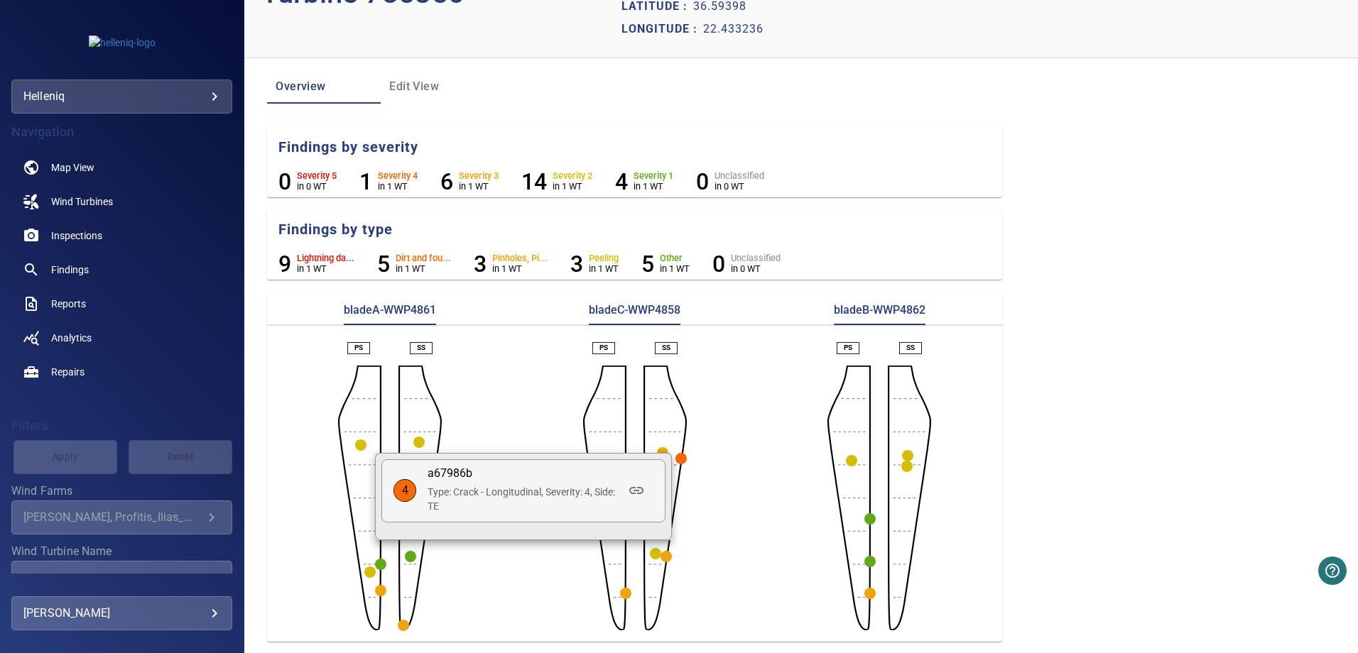
click at [686, 477] on div at bounding box center [679, 326] width 1358 height 653
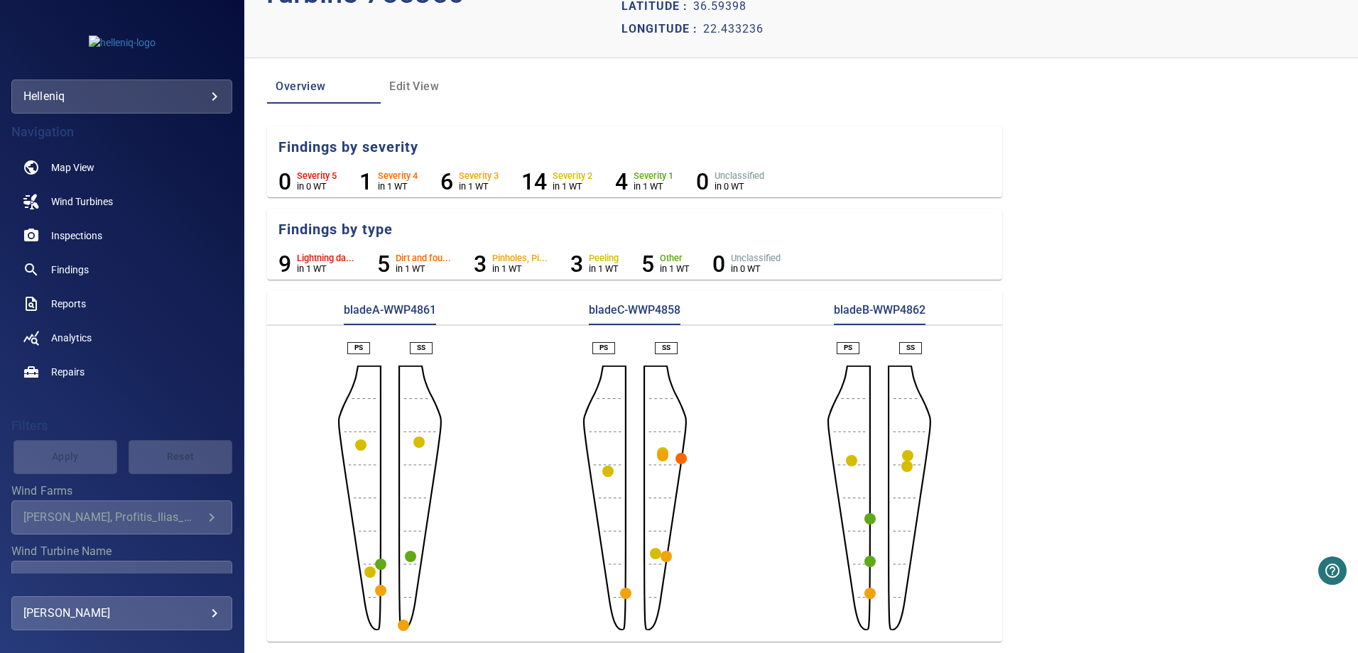
click at [663, 556] on circle "button" at bounding box center [666, 556] width 11 height 11
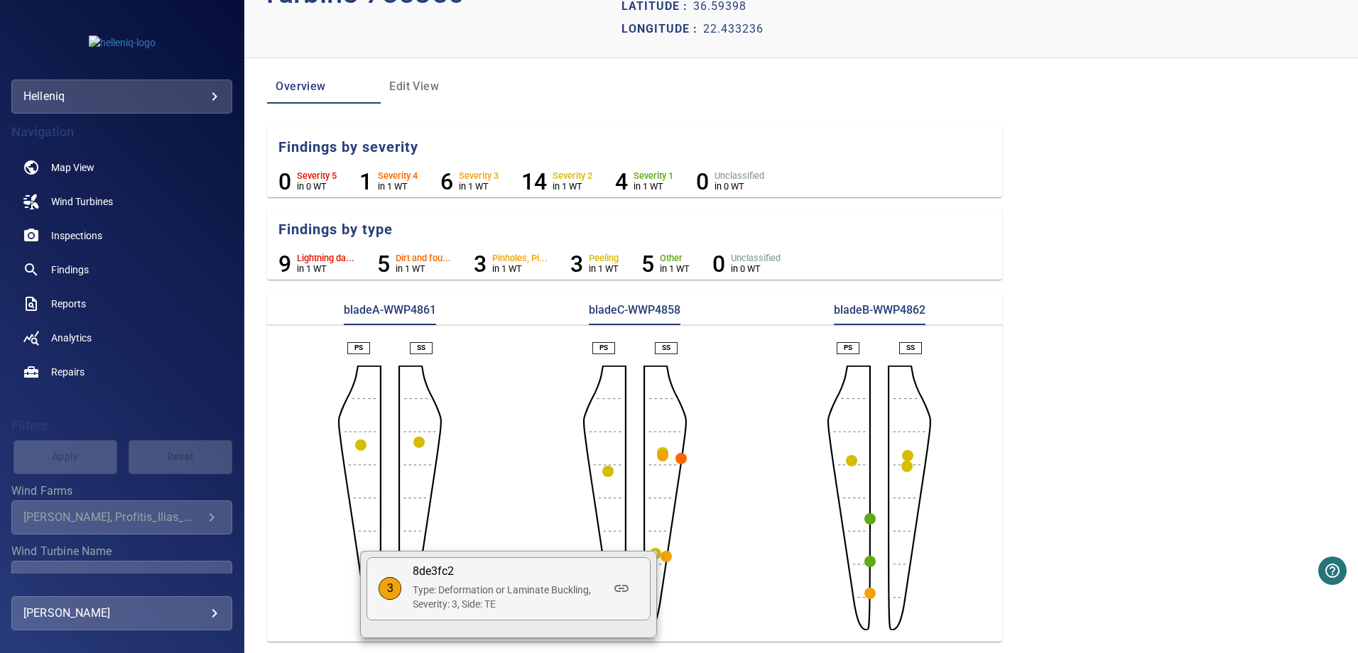
click at [671, 585] on div at bounding box center [679, 326] width 1358 height 653
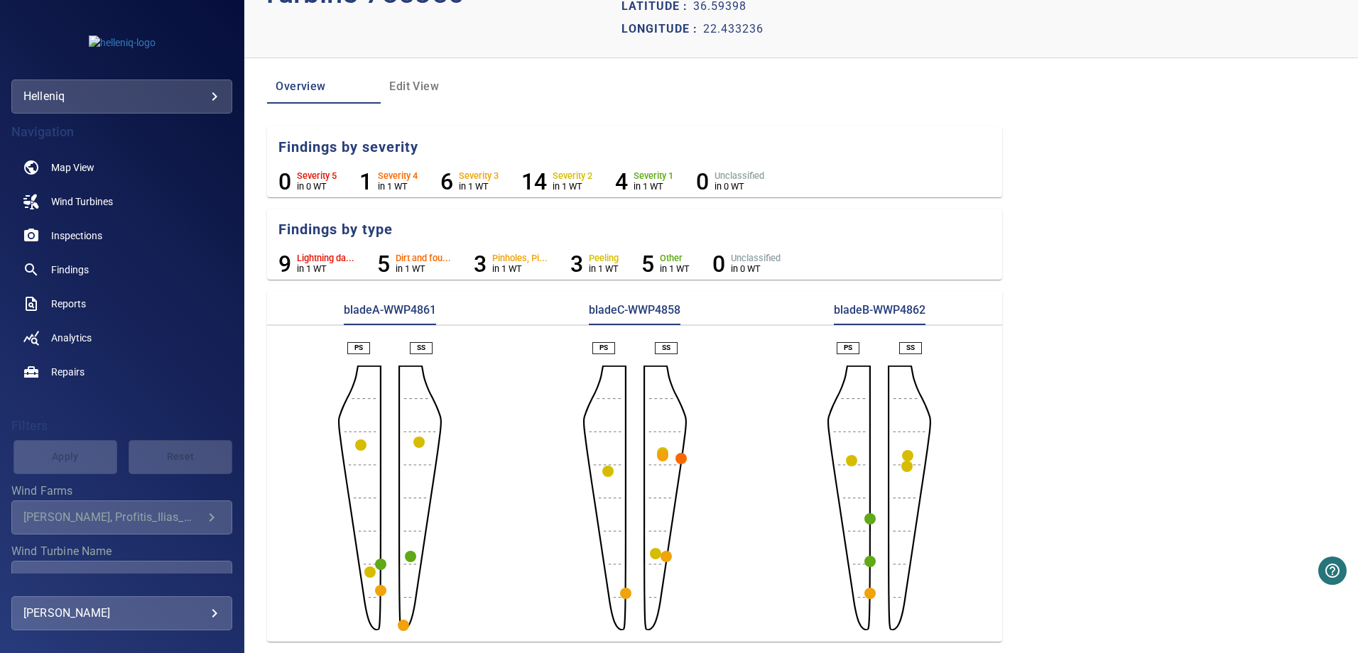
click at [608, 470] on circle "button" at bounding box center [607, 471] width 11 height 11
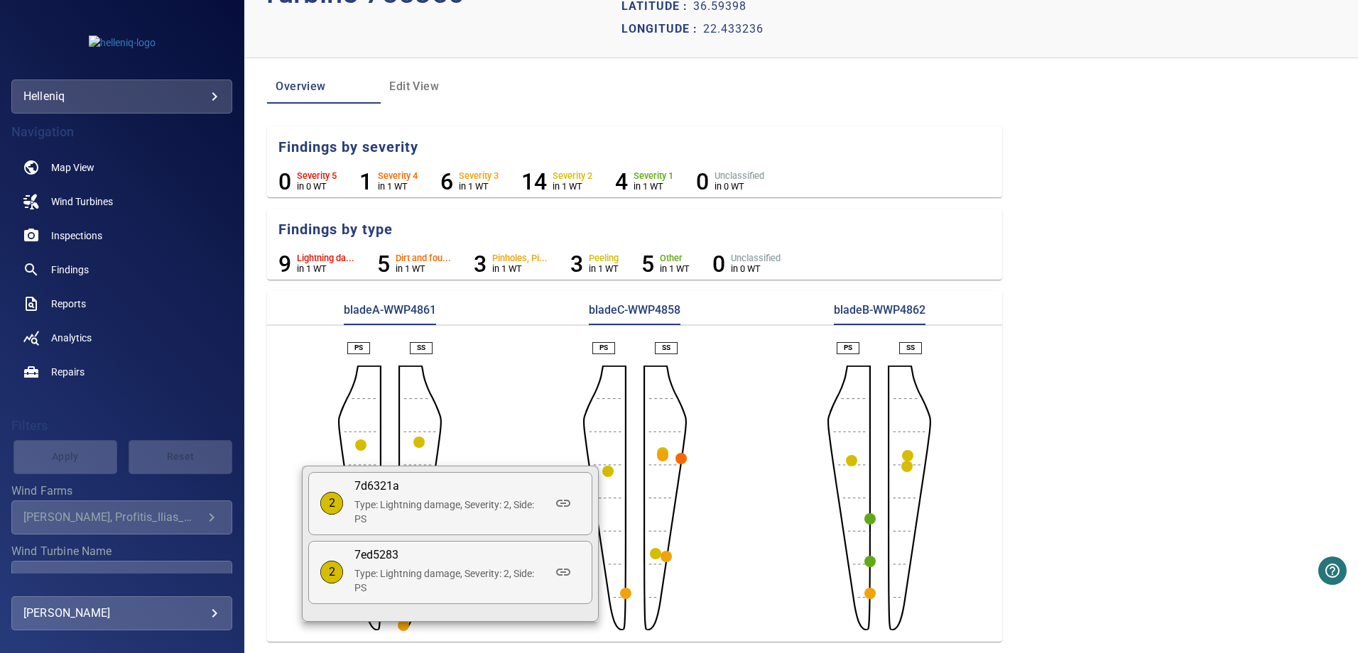
click at [552, 448] on div at bounding box center [679, 326] width 1358 height 653
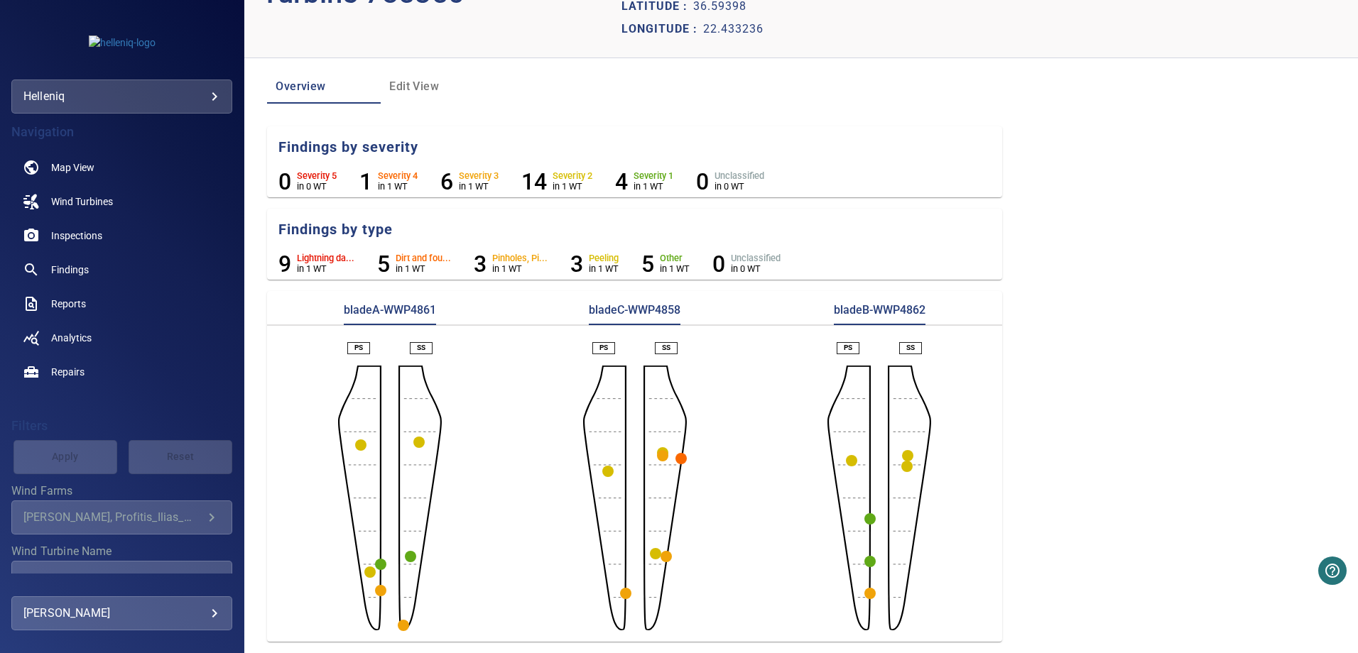
click at [620, 590] on circle "button" at bounding box center [625, 593] width 11 height 11
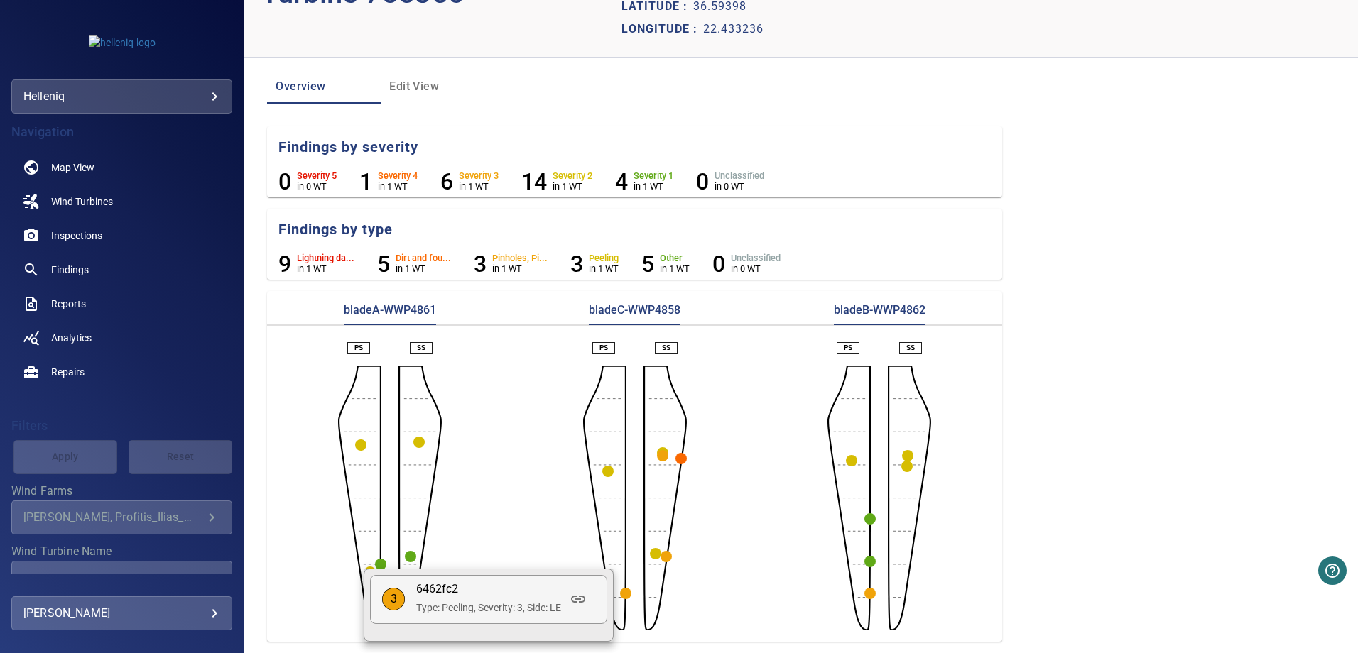
click at [543, 503] on div at bounding box center [679, 326] width 1358 height 653
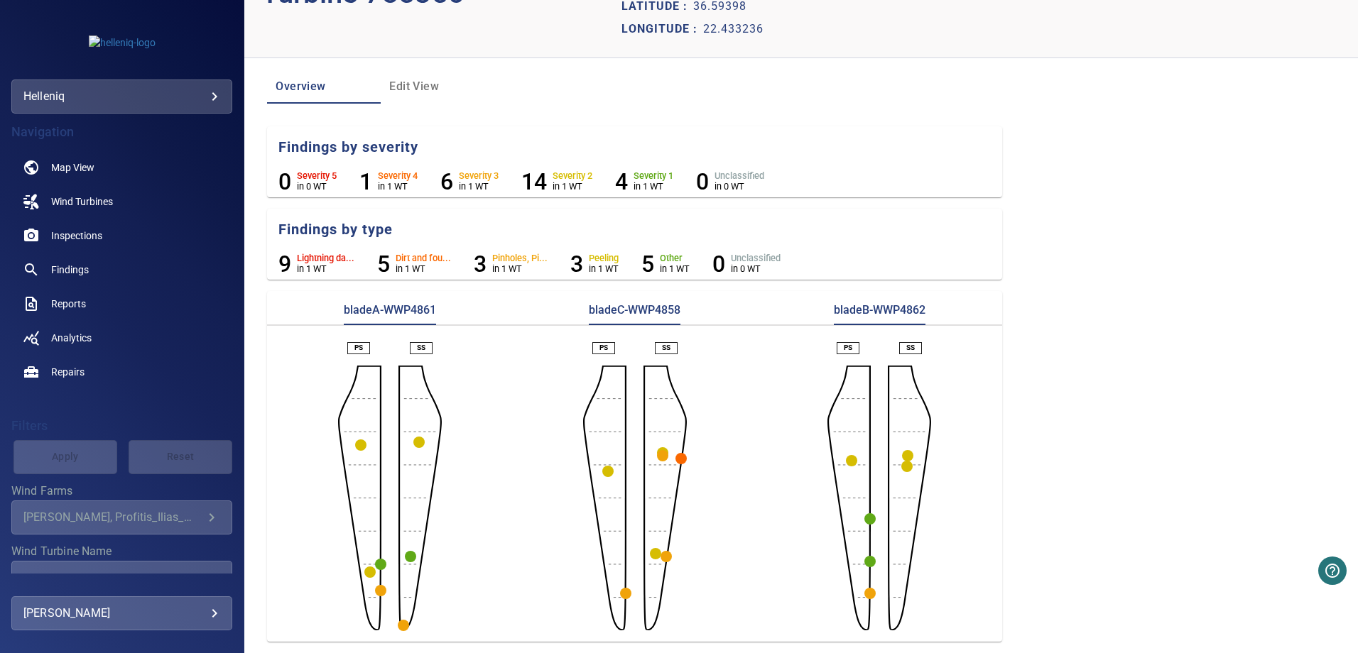
click at [650, 550] on circle "button" at bounding box center [655, 553] width 11 height 11
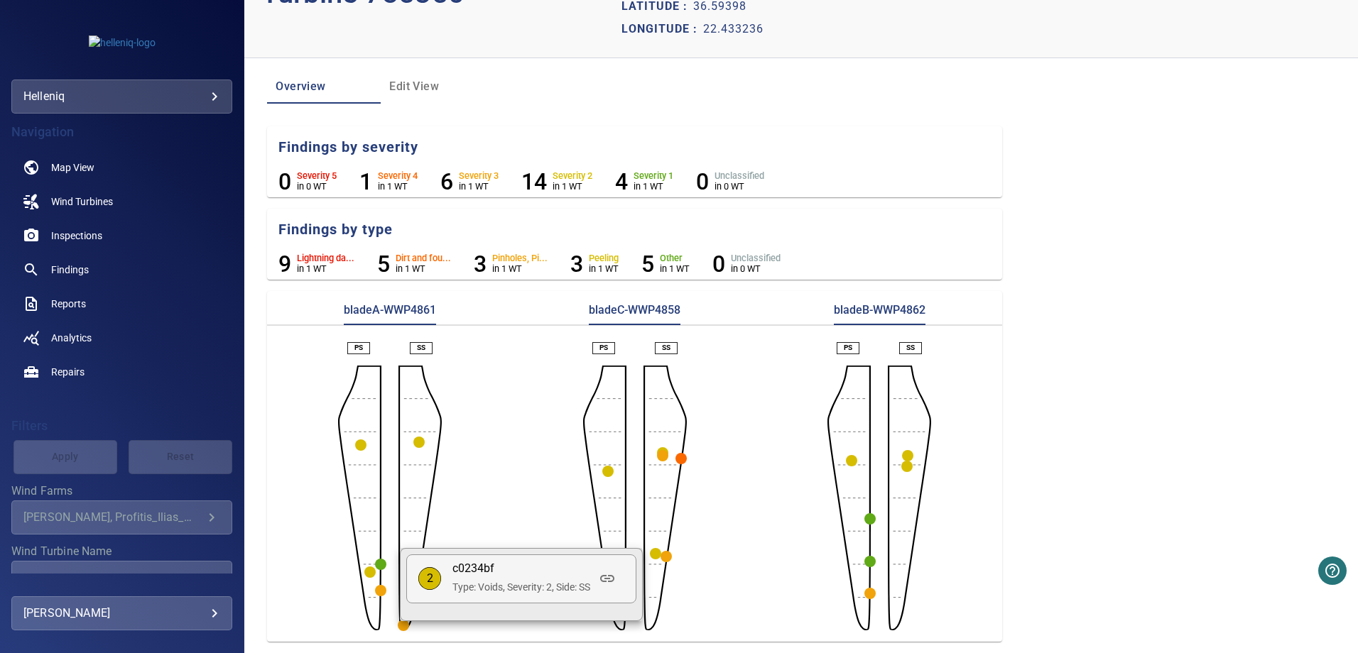
click at [541, 506] on div at bounding box center [679, 326] width 1358 height 653
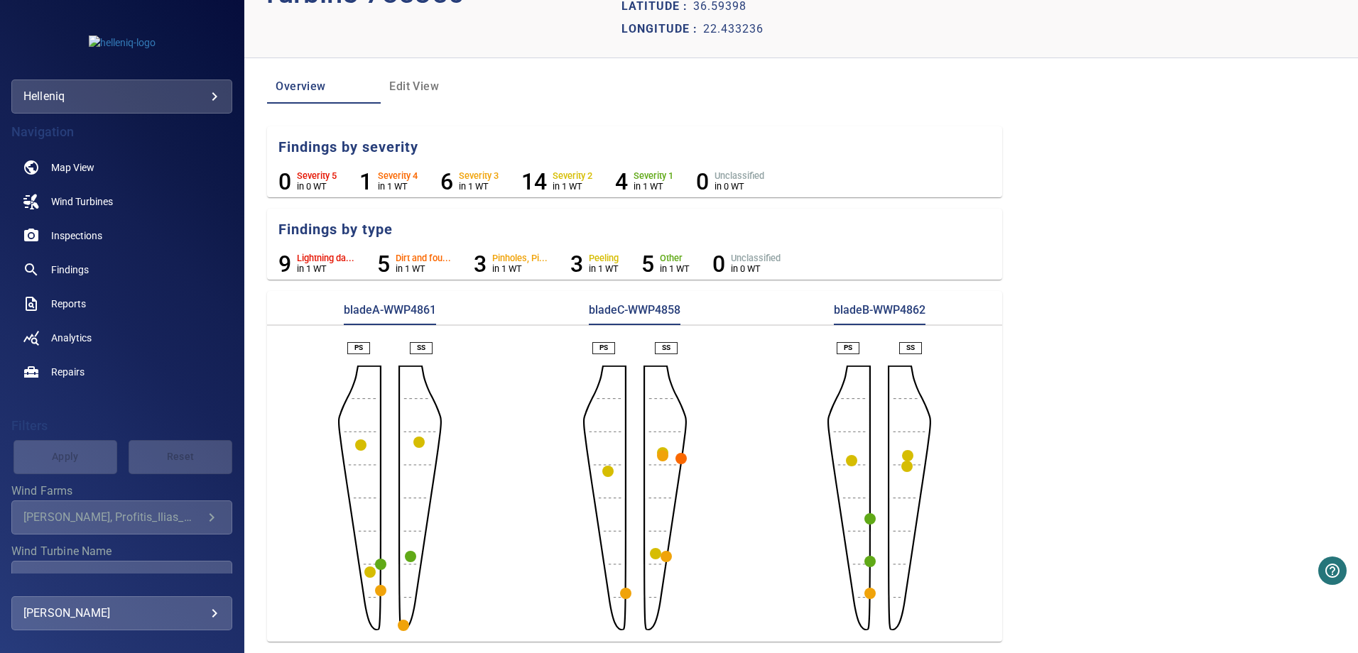
click at [678, 457] on circle "button" at bounding box center [680, 458] width 11 height 11
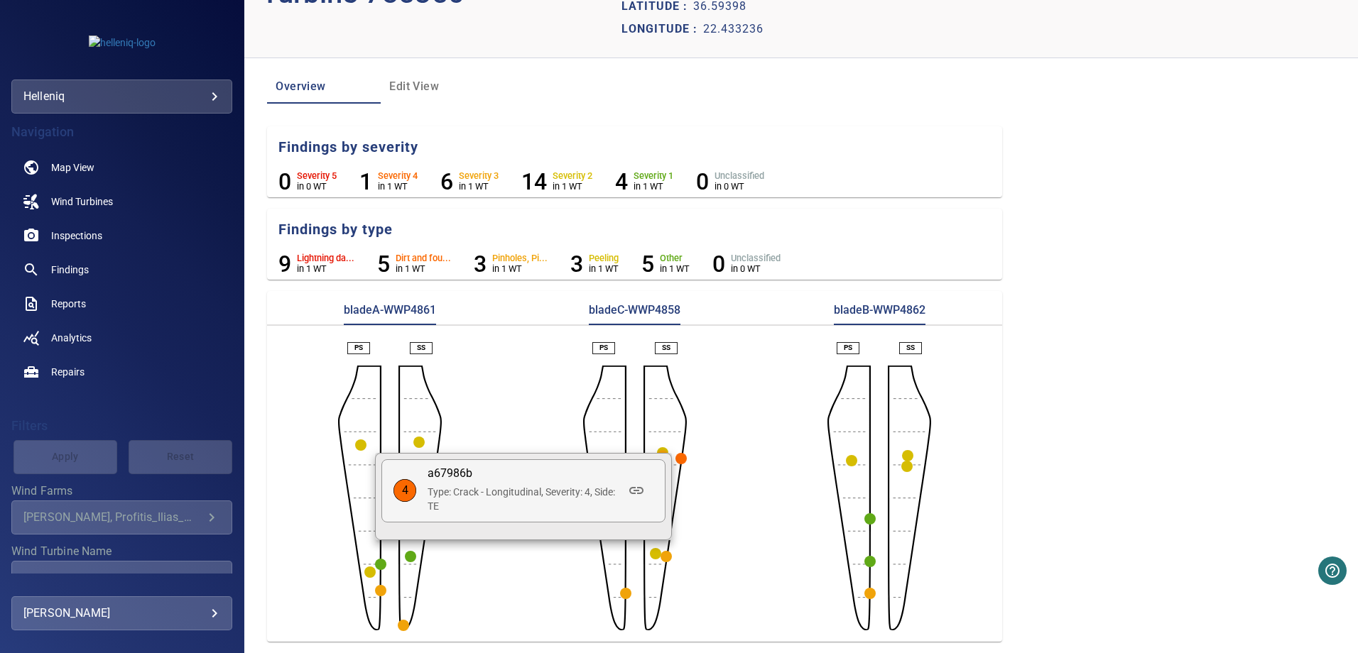
click at [710, 482] on div at bounding box center [679, 326] width 1358 height 653
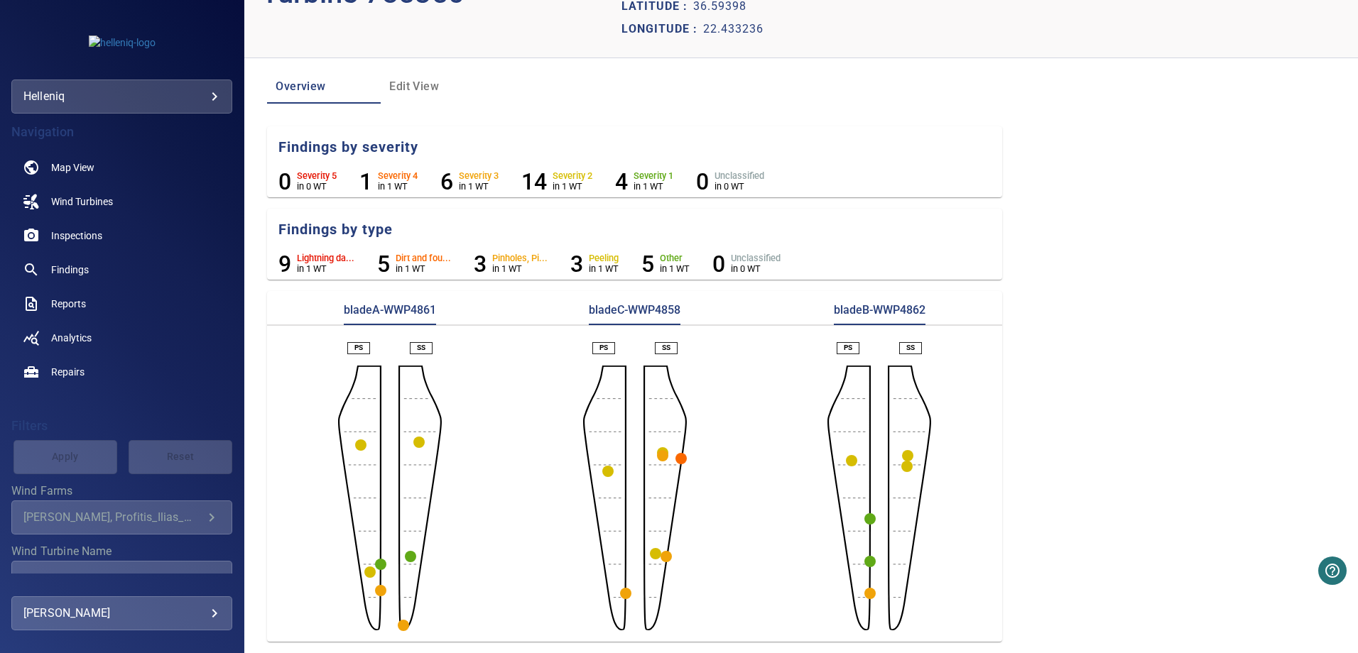
click at [657, 455] on icon "button" at bounding box center [662, 455] width 11 height 11
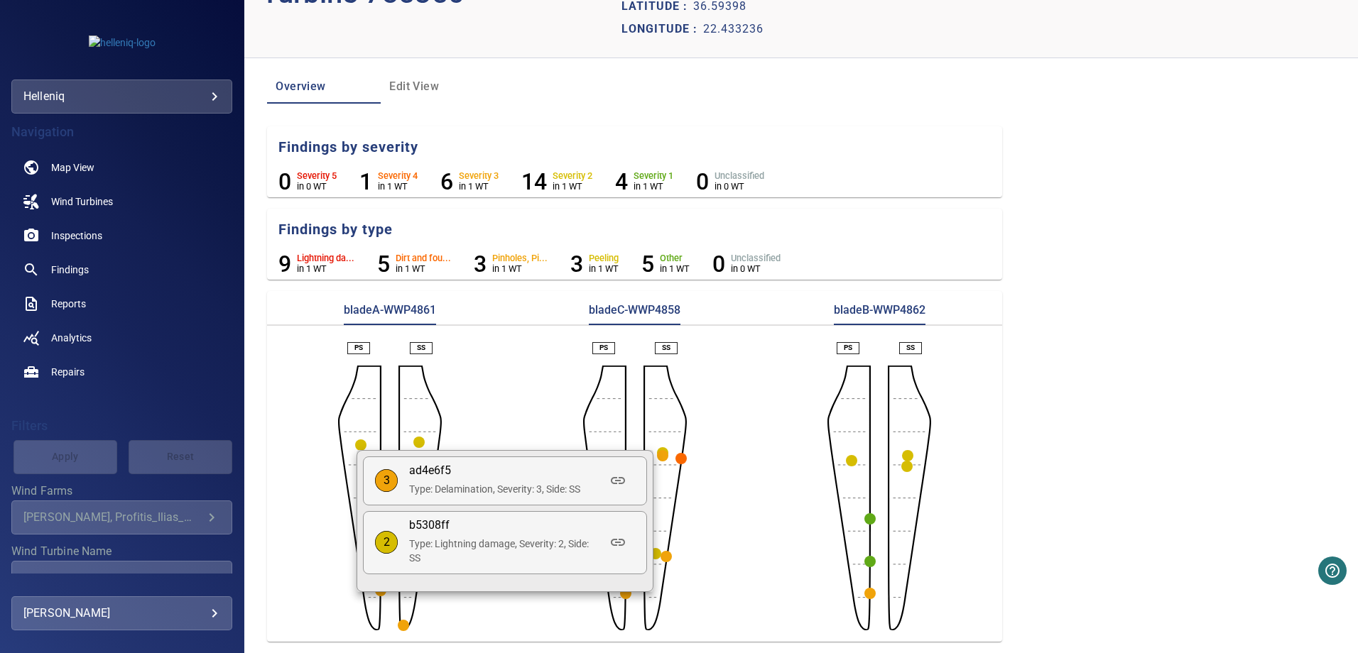
click at [543, 440] on div at bounding box center [679, 326] width 1358 height 653
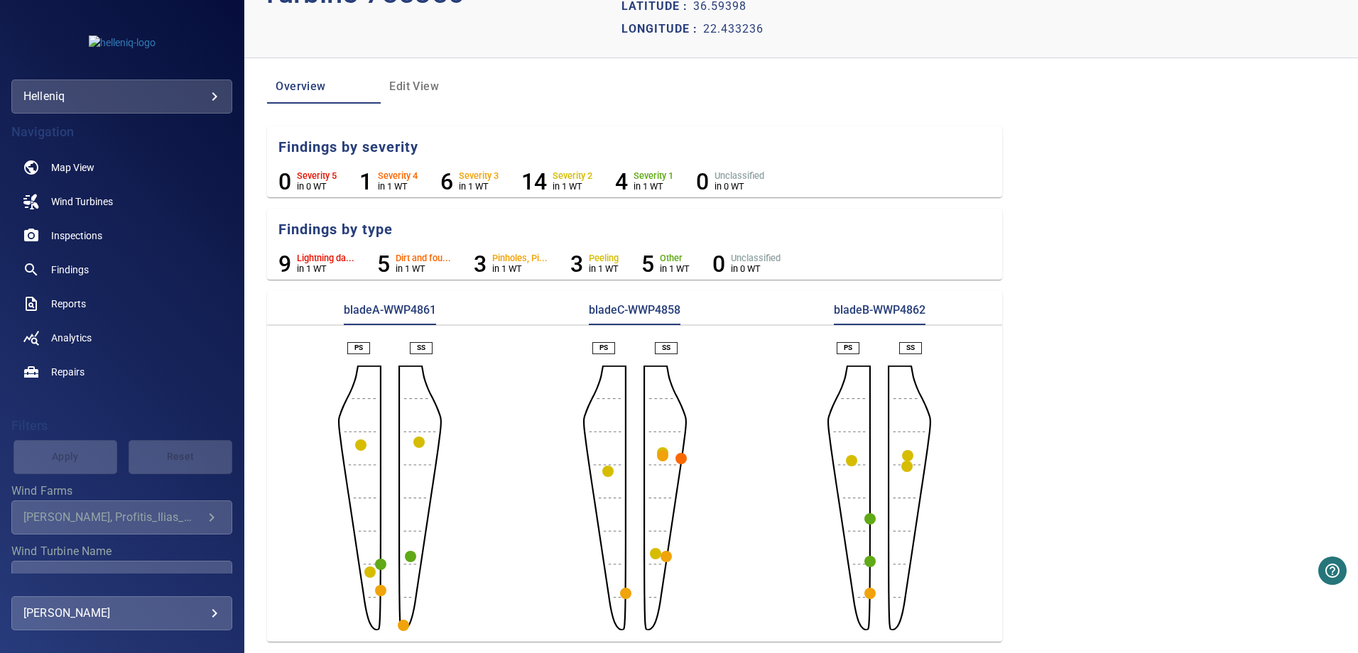
click at [379, 589] on circle "button" at bounding box center [380, 590] width 11 height 11
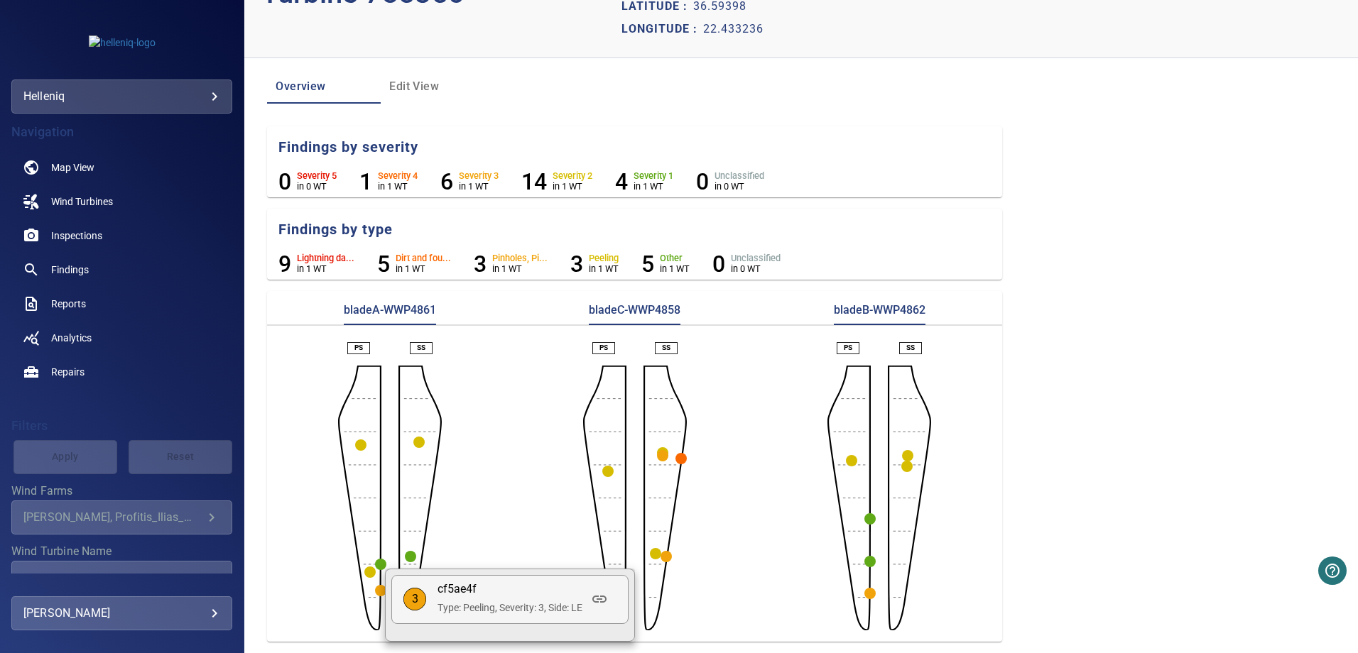
click at [493, 538] on div at bounding box center [679, 326] width 1358 height 653
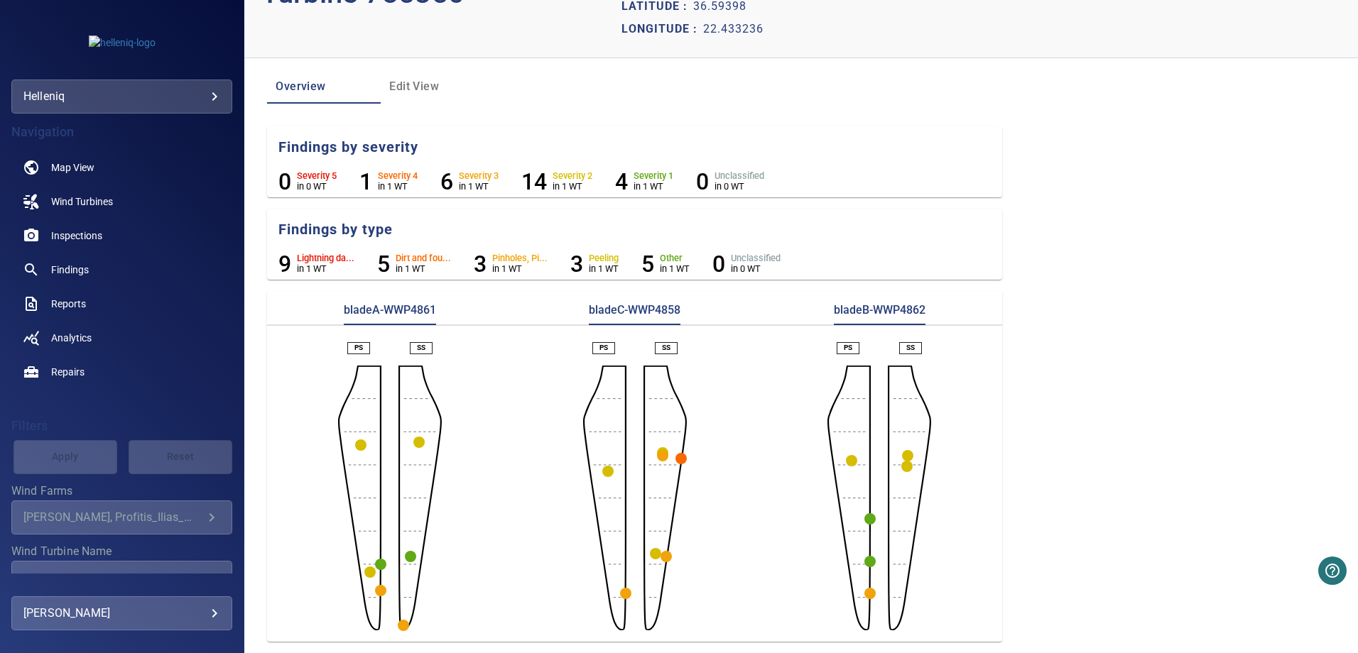
click at [403, 624] on circle "button" at bounding box center [403, 625] width 11 height 11
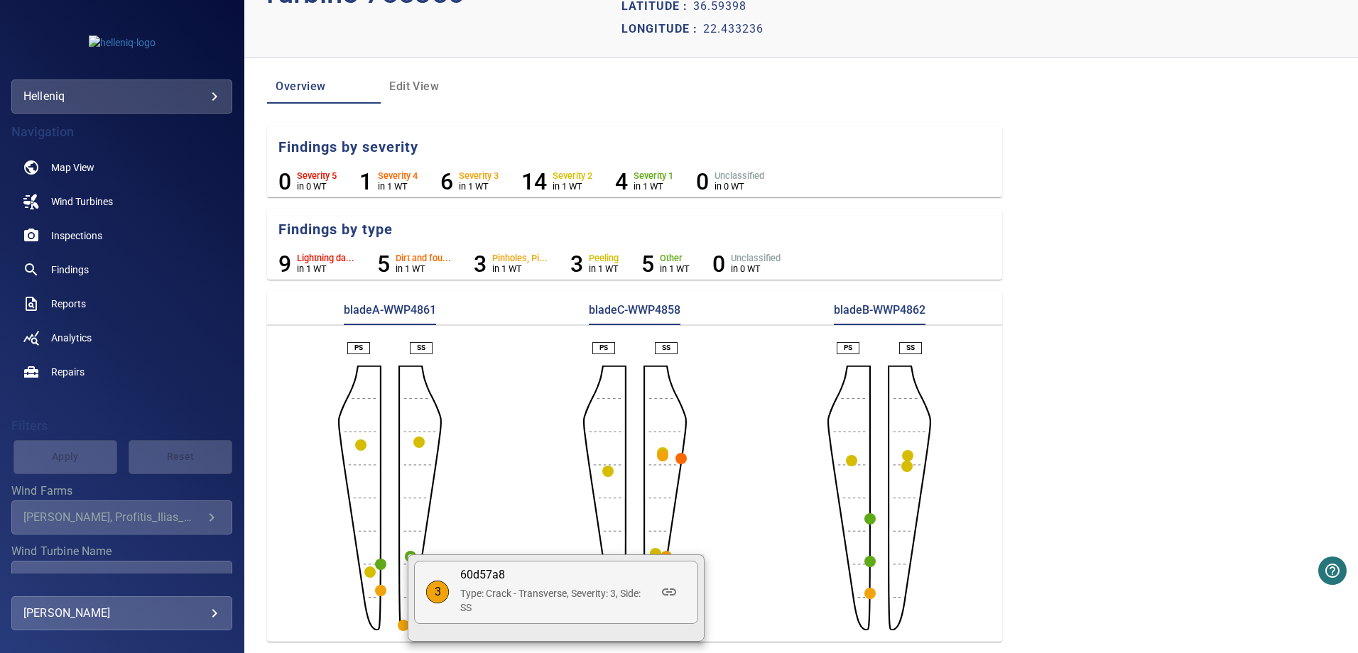
click at [525, 501] on div at bounding box center [679, 326] width 1358 height 653
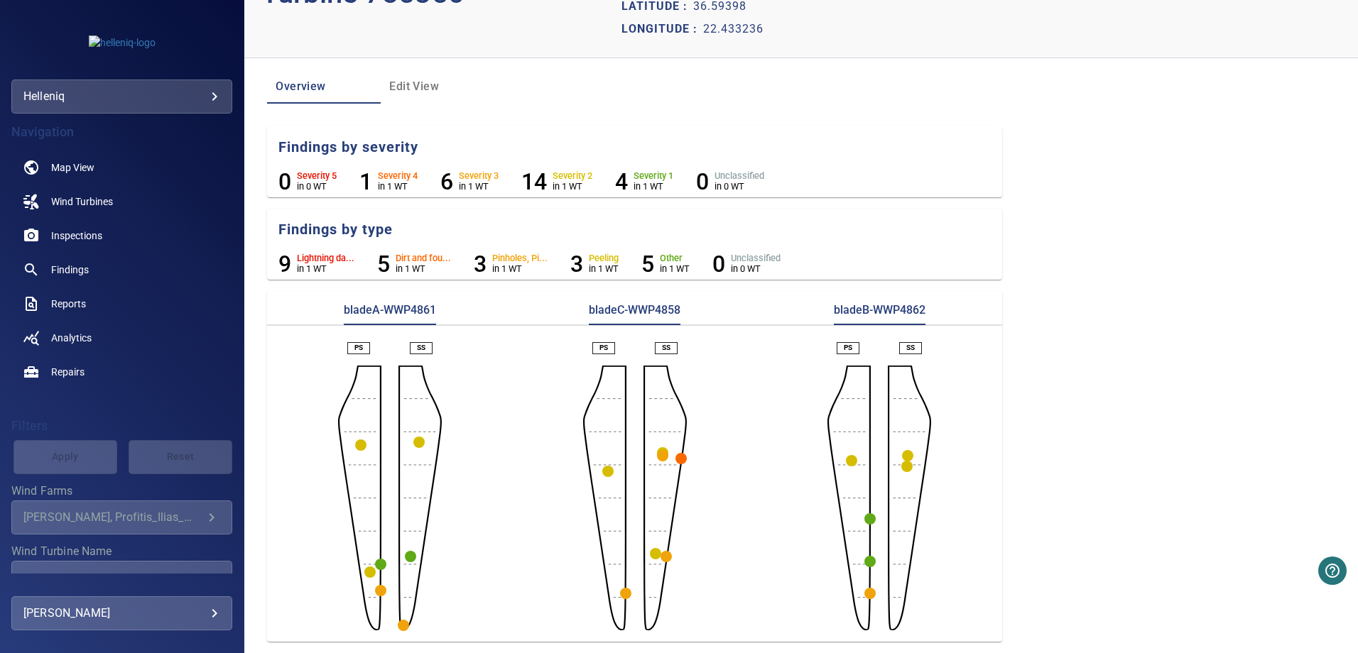
click at [864, 594] on circle "button" at bounding box center [869, 593] width 11 height 11
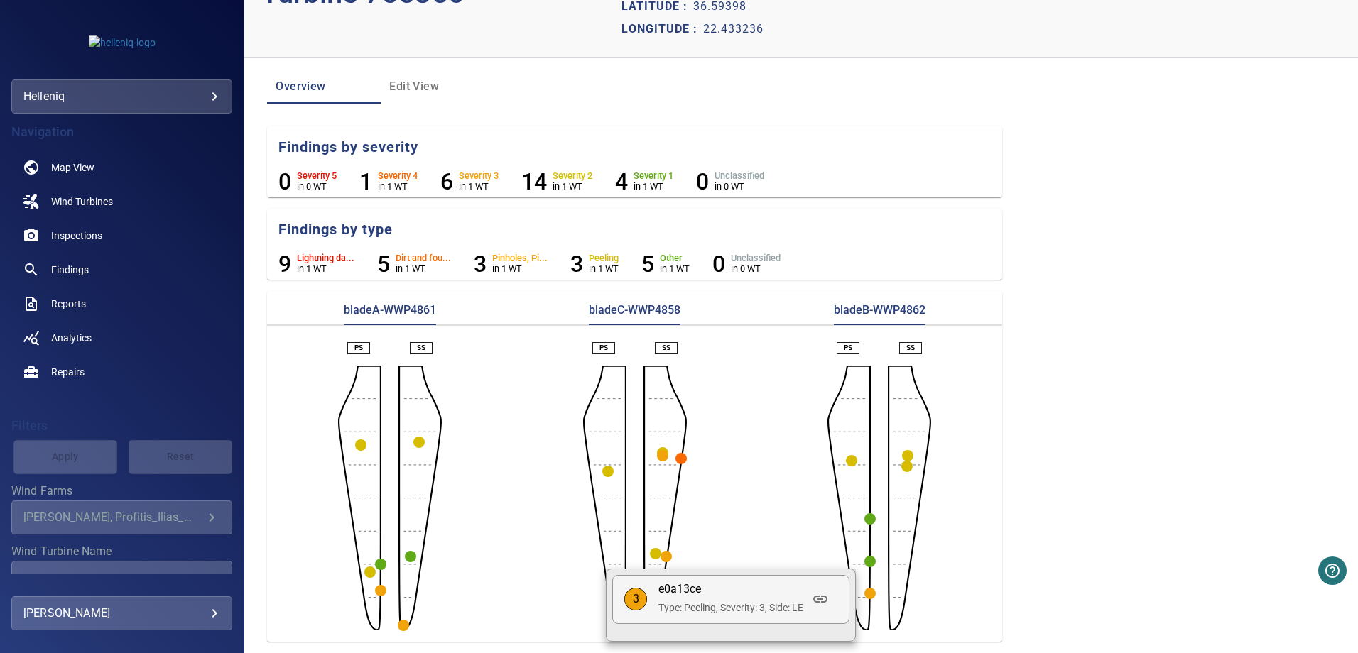
click at [792, 549] on div at bounding box center [679, 326] width 1358 height 653
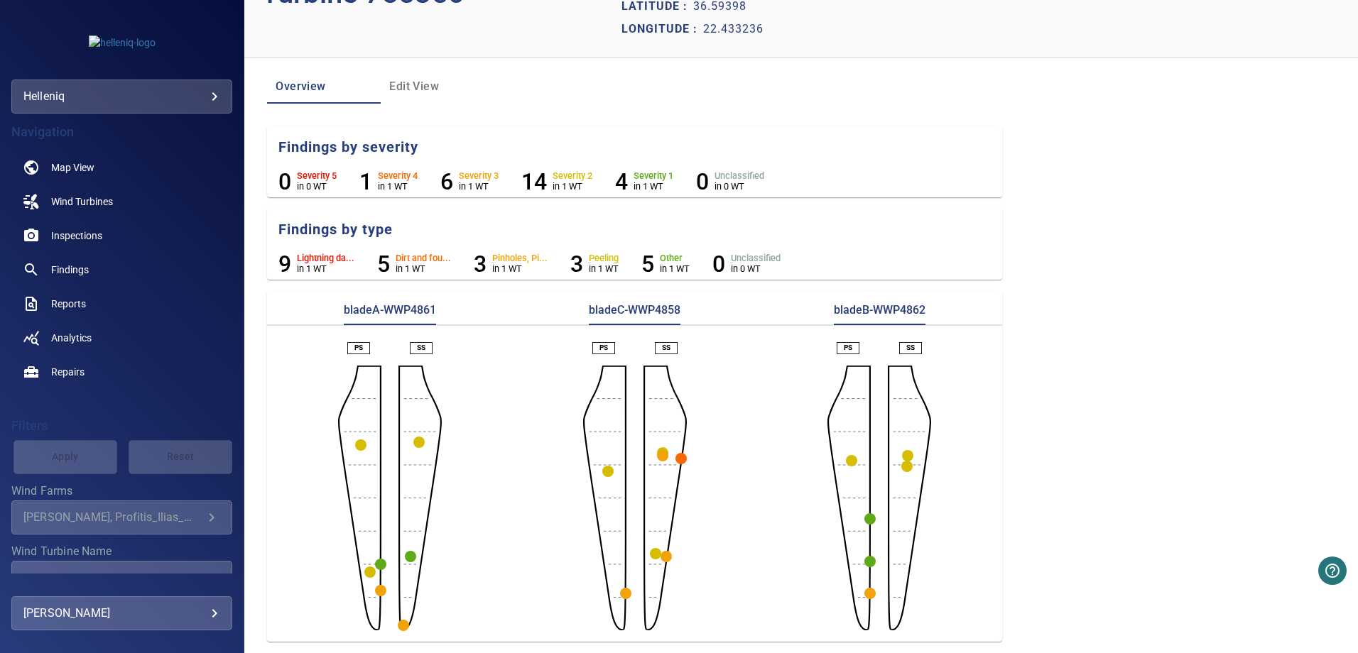
click at [846, 462] on circle "button" at bounding box center [851, 460] width 11 height 11
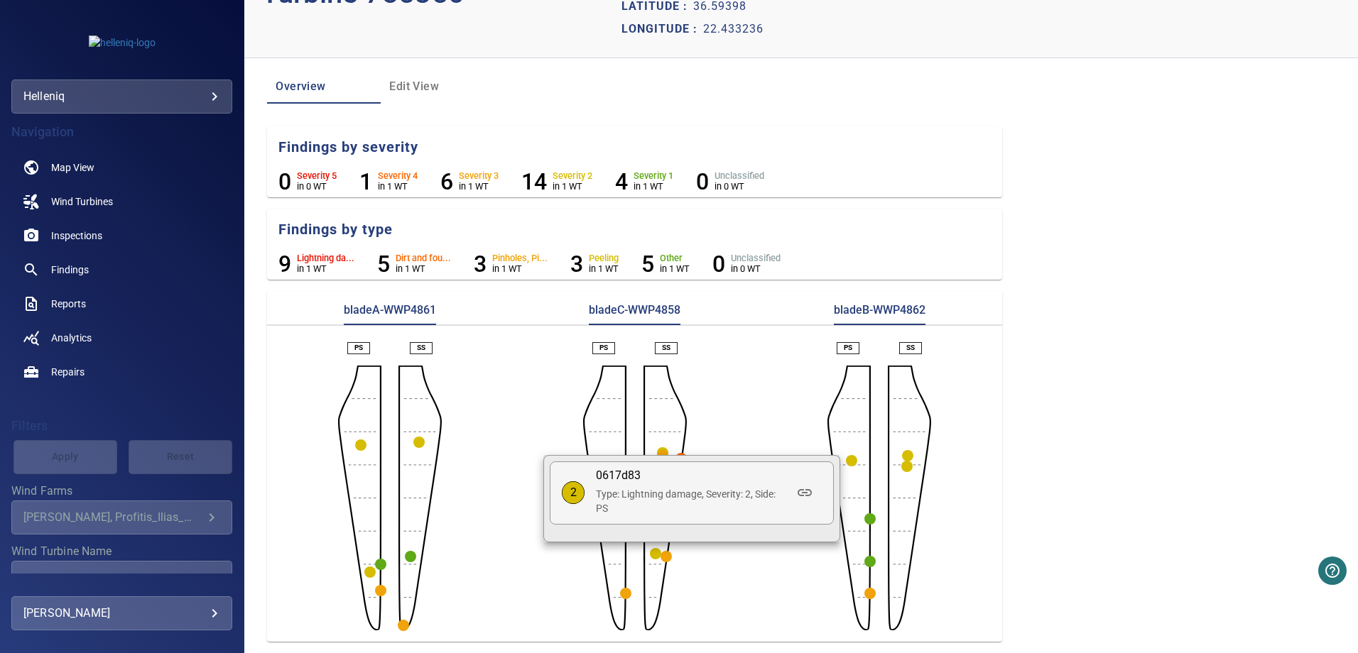
click at [786, 440] on div at bounding box center [679, 326] width 1358 height 653
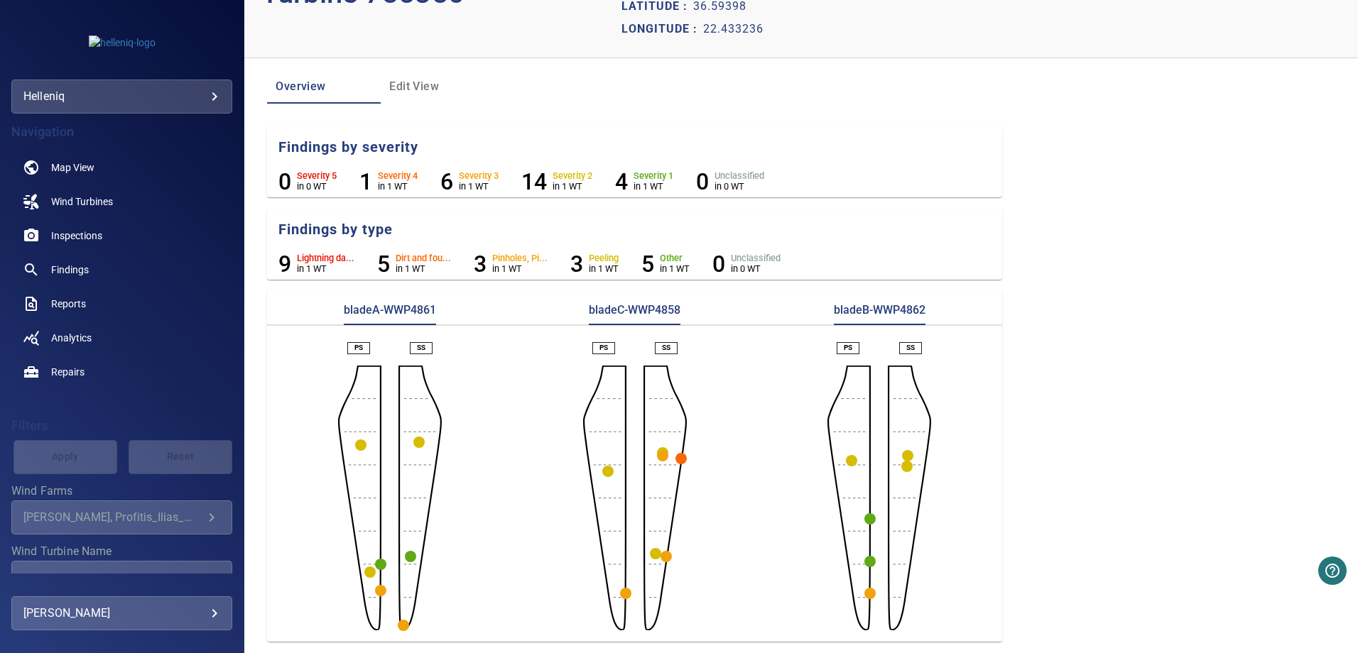
click at [902, 457] on circle "button" at bounding box center [907, 455] width 11 height 11
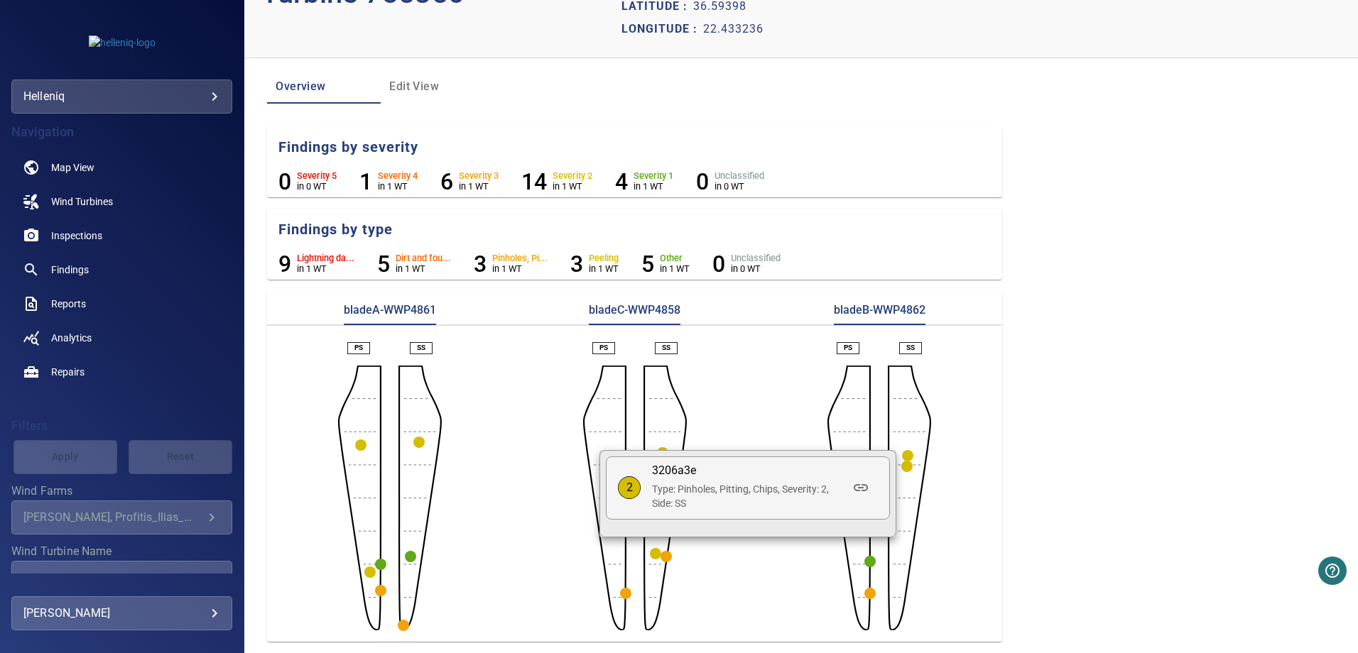
click at [970, 499] on div at bounding box center [679, 326] width 1358 height 653
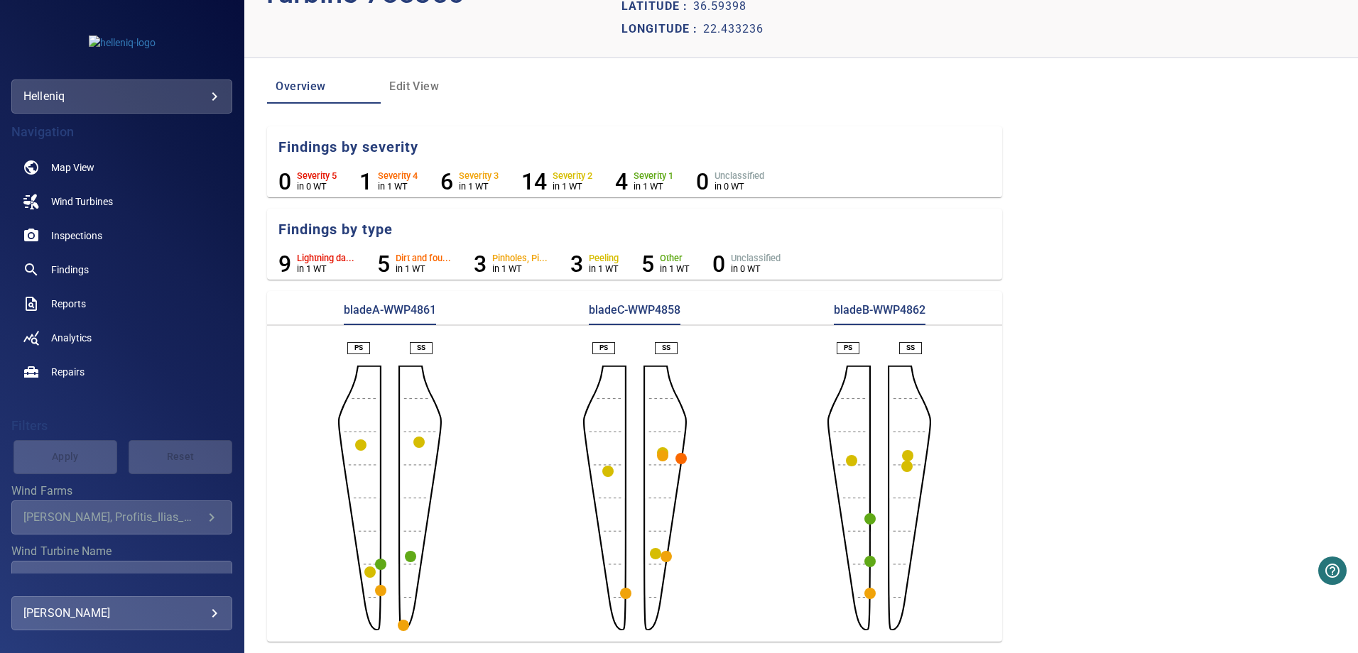
click at [901, 469] on circle "button" at bounding box center [906, 466] width 11 height 11
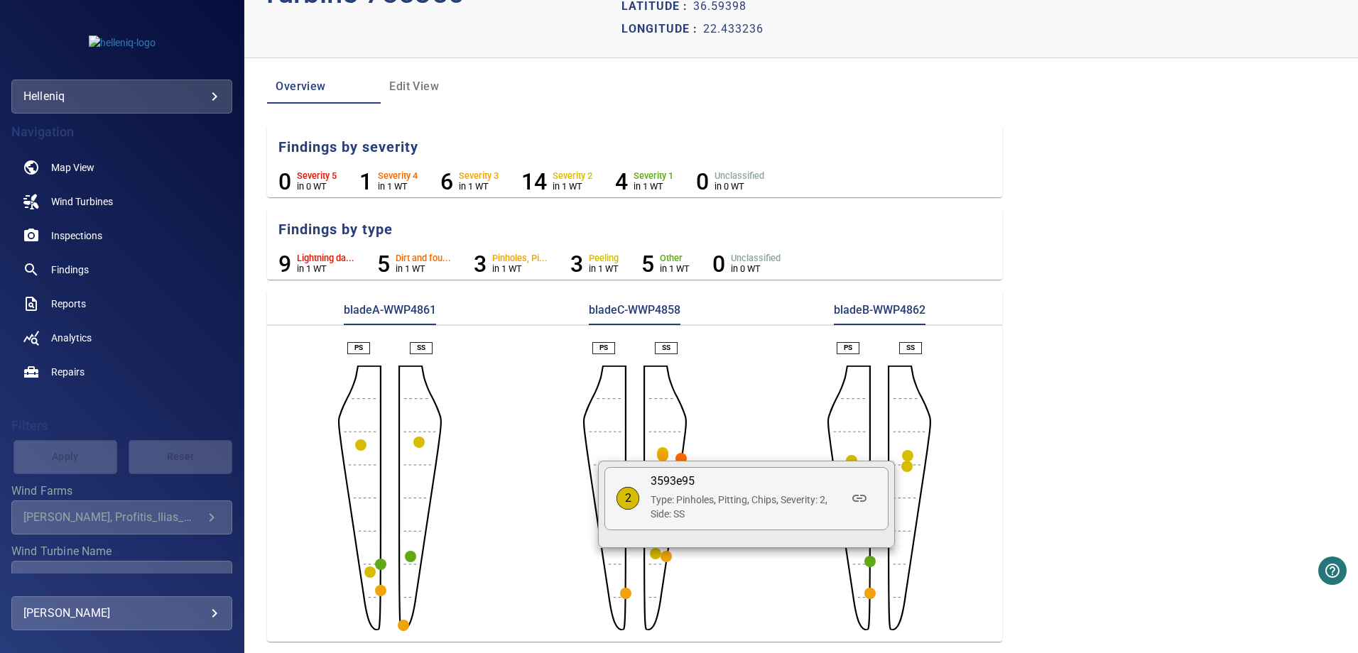
click at [731, 580] on div at bounding box center [679, 326] width 1358 height 653
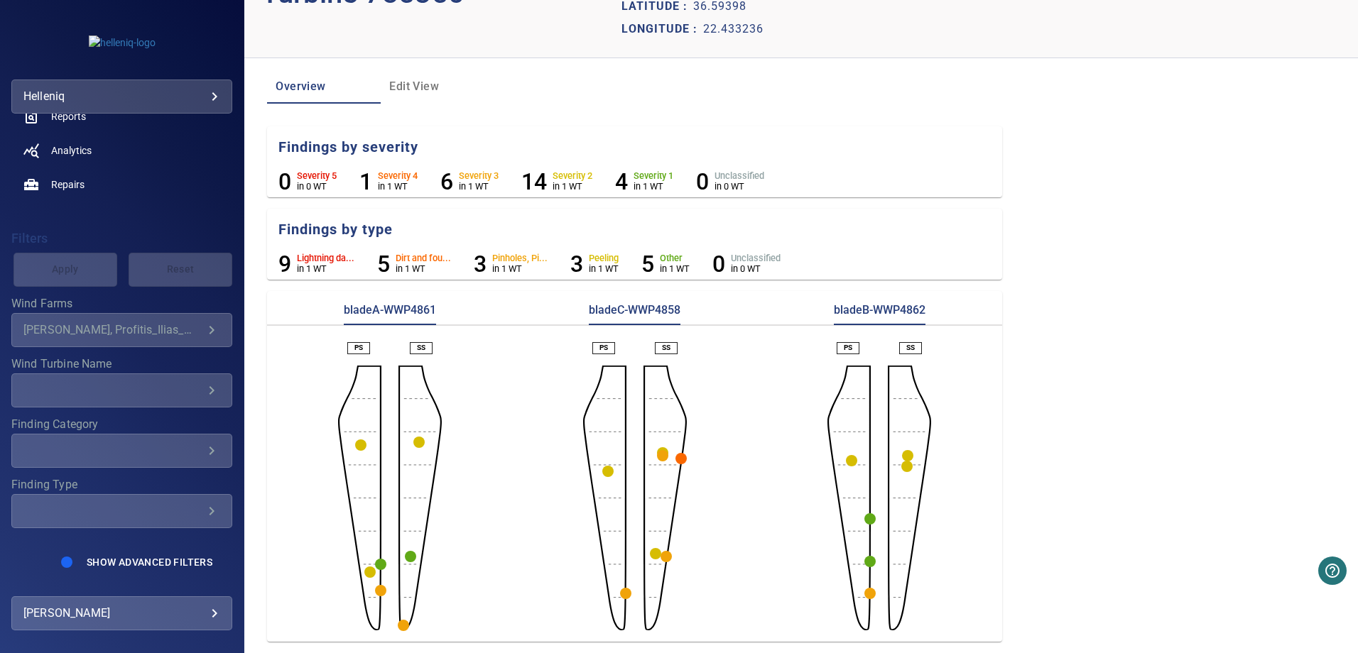
click at [678, 460] on circle "button" at bounding box center [680, 458] width 11 height 11
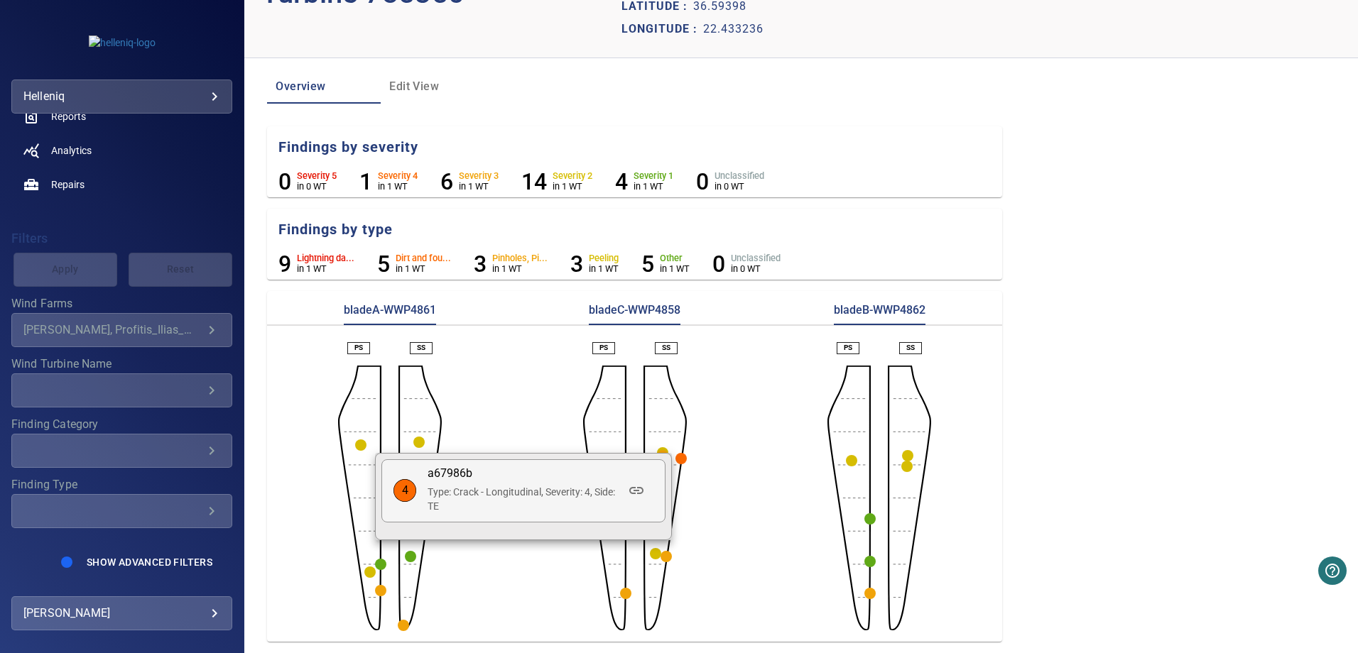
click at [722, 479] on div at bounding box center [679, 326] width 1358 height 653
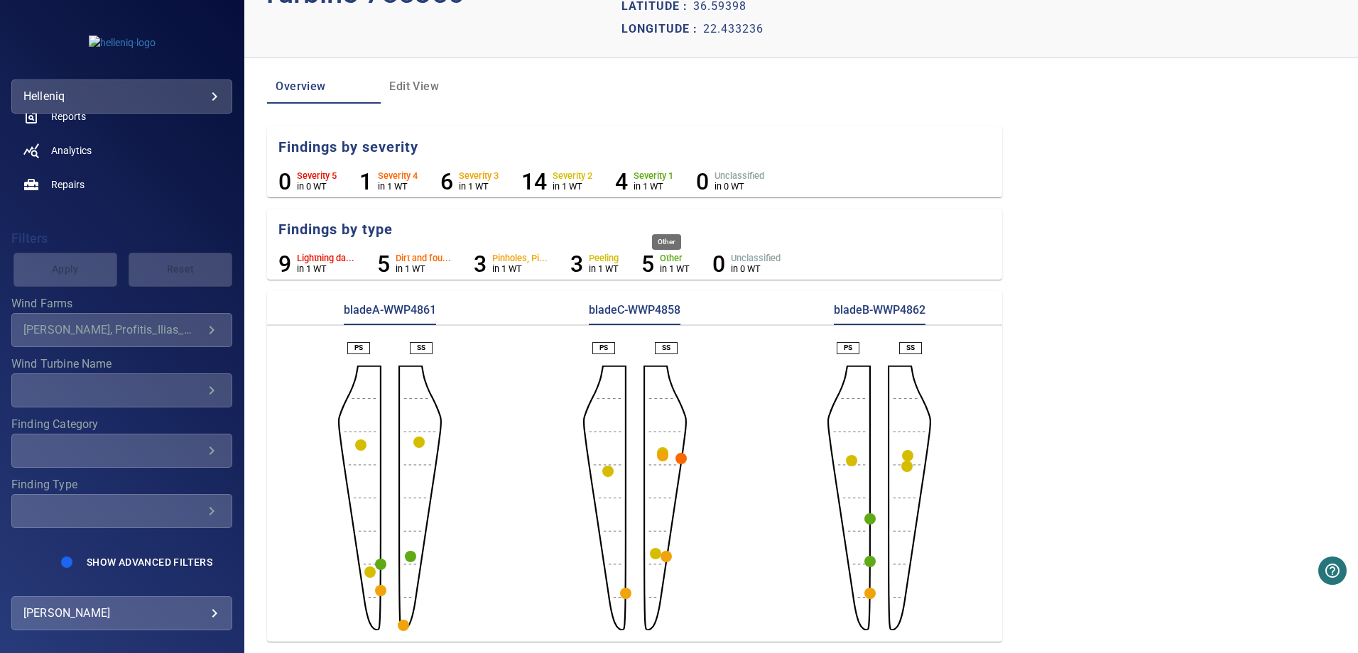
scroll to position [0, 0]
